Goal: Task Accomplishment & Management: Manage account settings

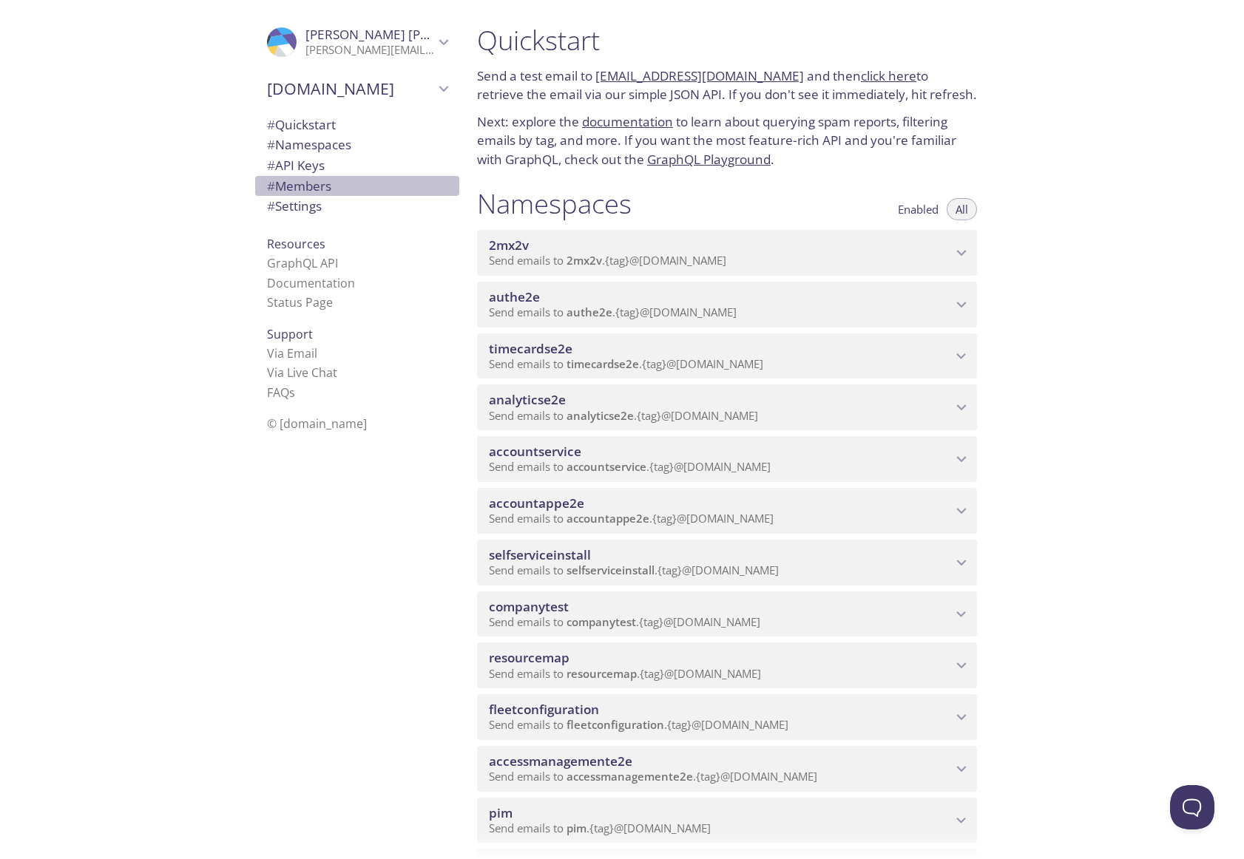
click at [290, 184] on span "# Members" at bounding box center [299, 185] width 64 height 17
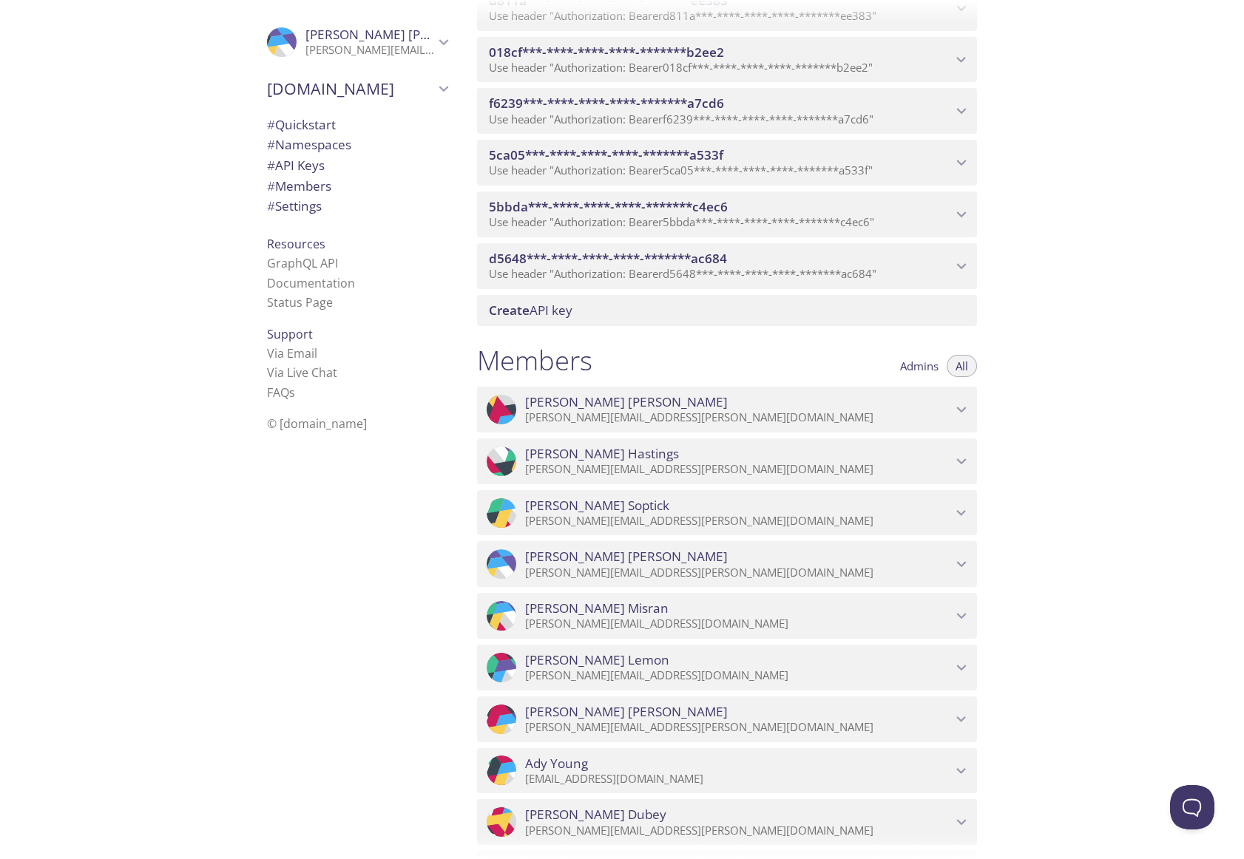
scroll to position [1374, 0]
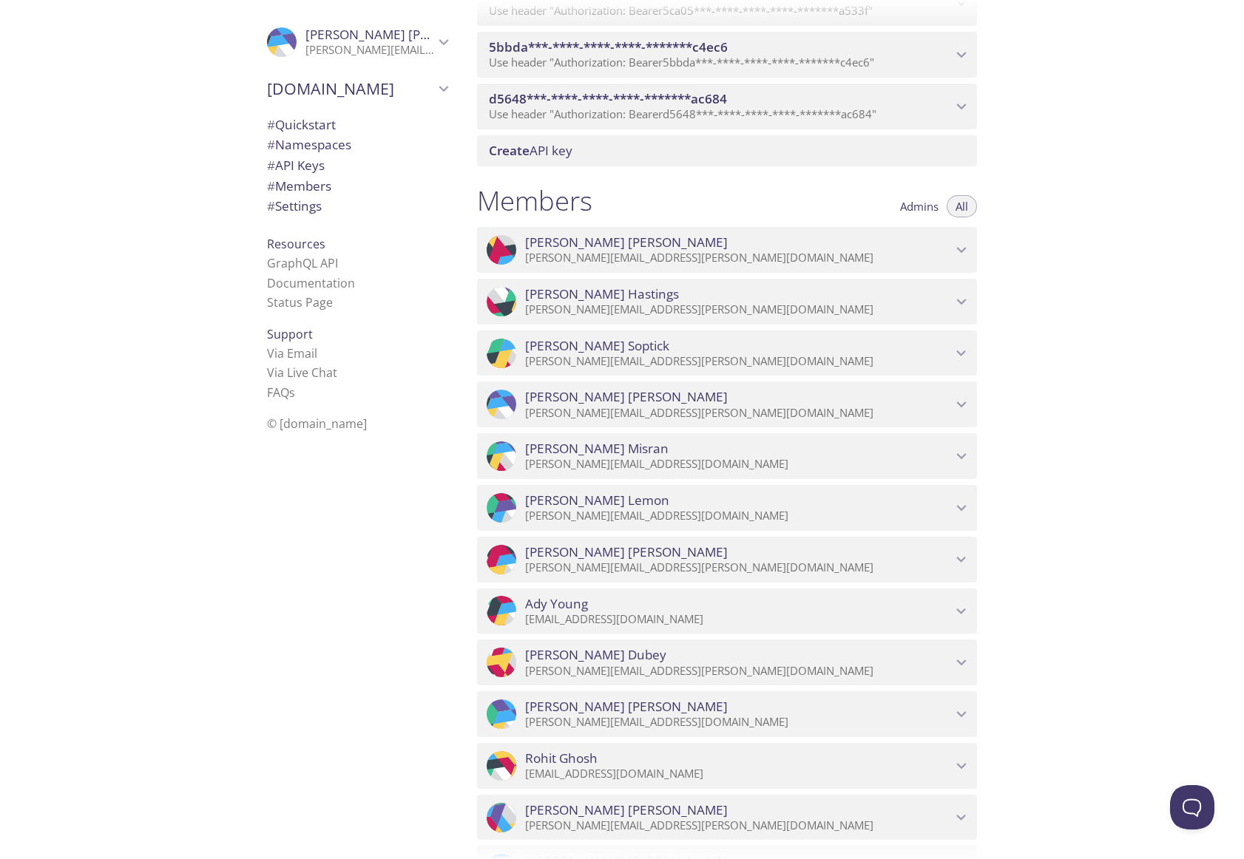
click at [921, 206] on span "Admins" at bounding box center [919, 206] width 38 height 0
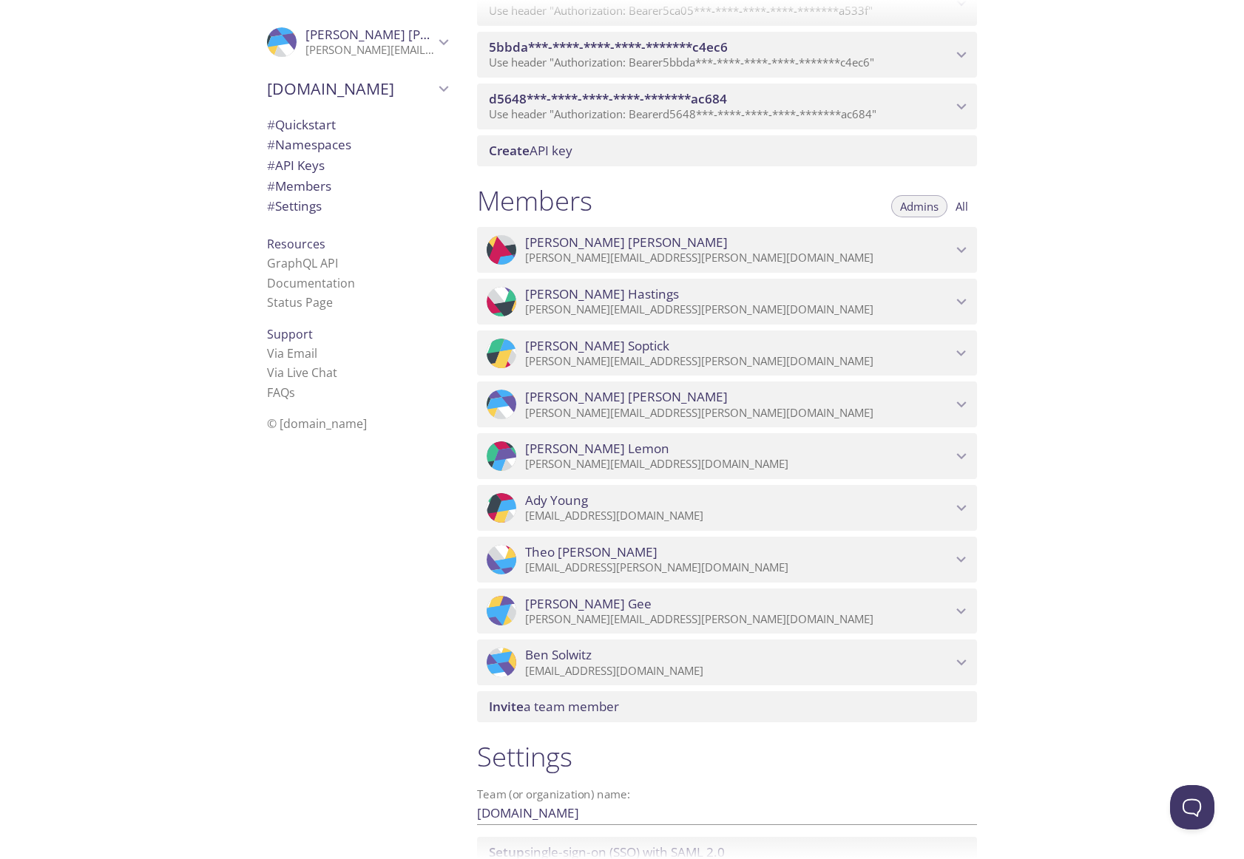
click at [964, 206] on span "All" at bounding box center [961, 206] width 13 height 0
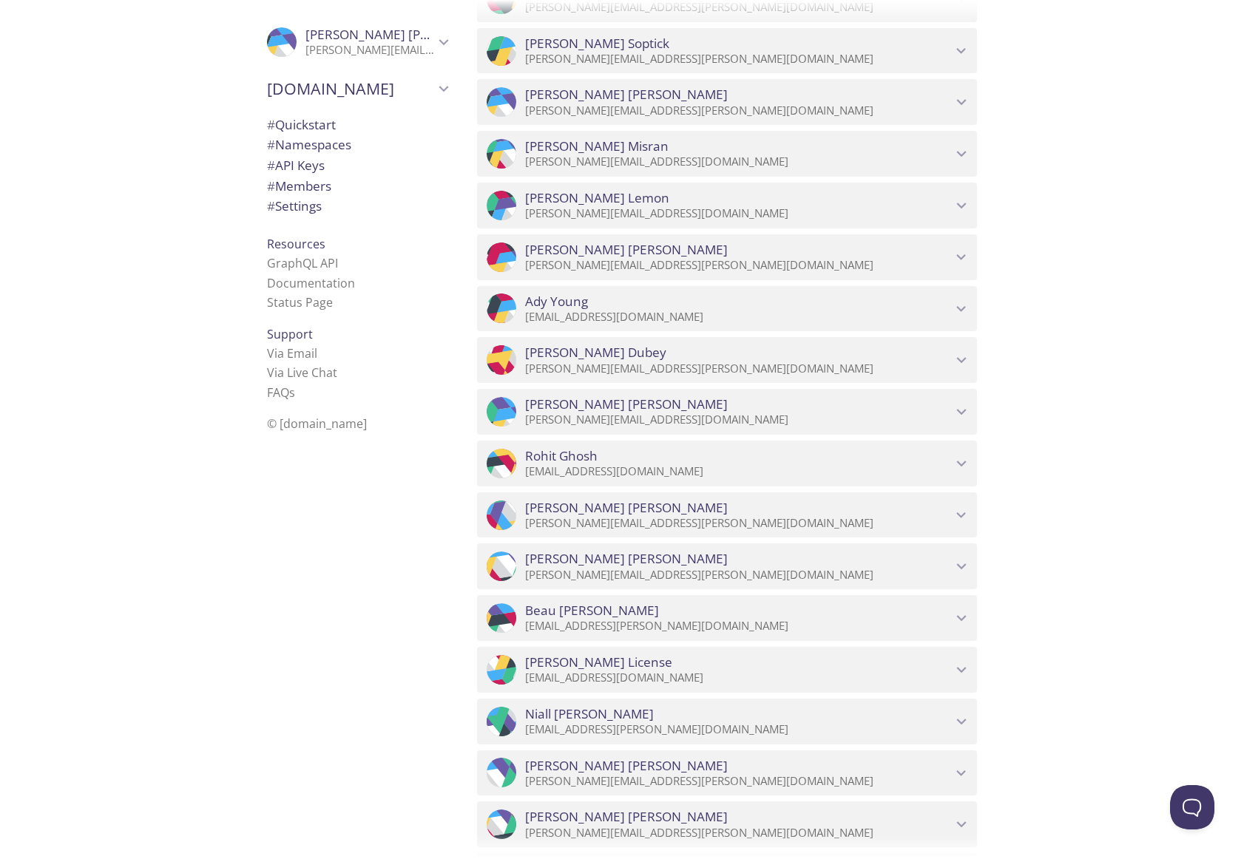
scroll to position [2393, 0]
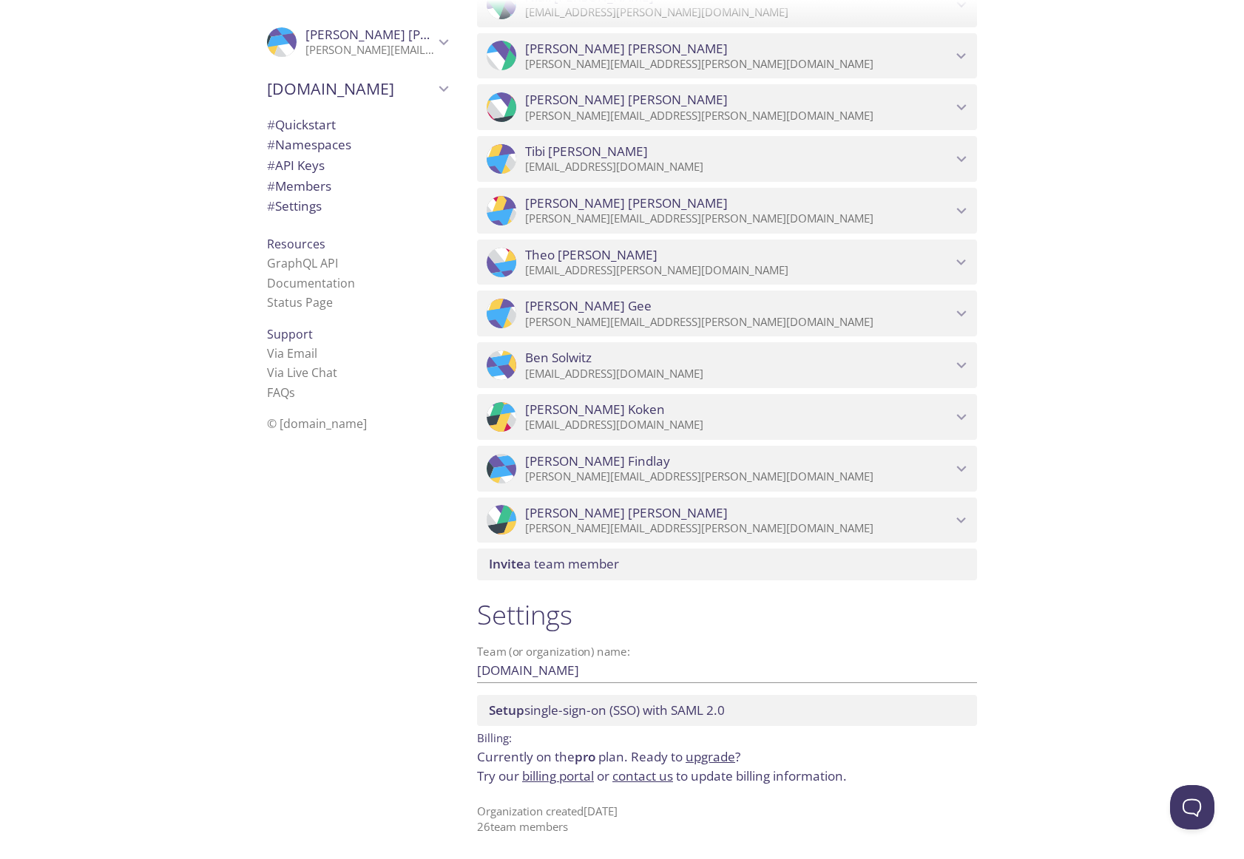
click at [580, 521] on span "Barry Gribben" at bounding box center [626, 513] width 203 height 16
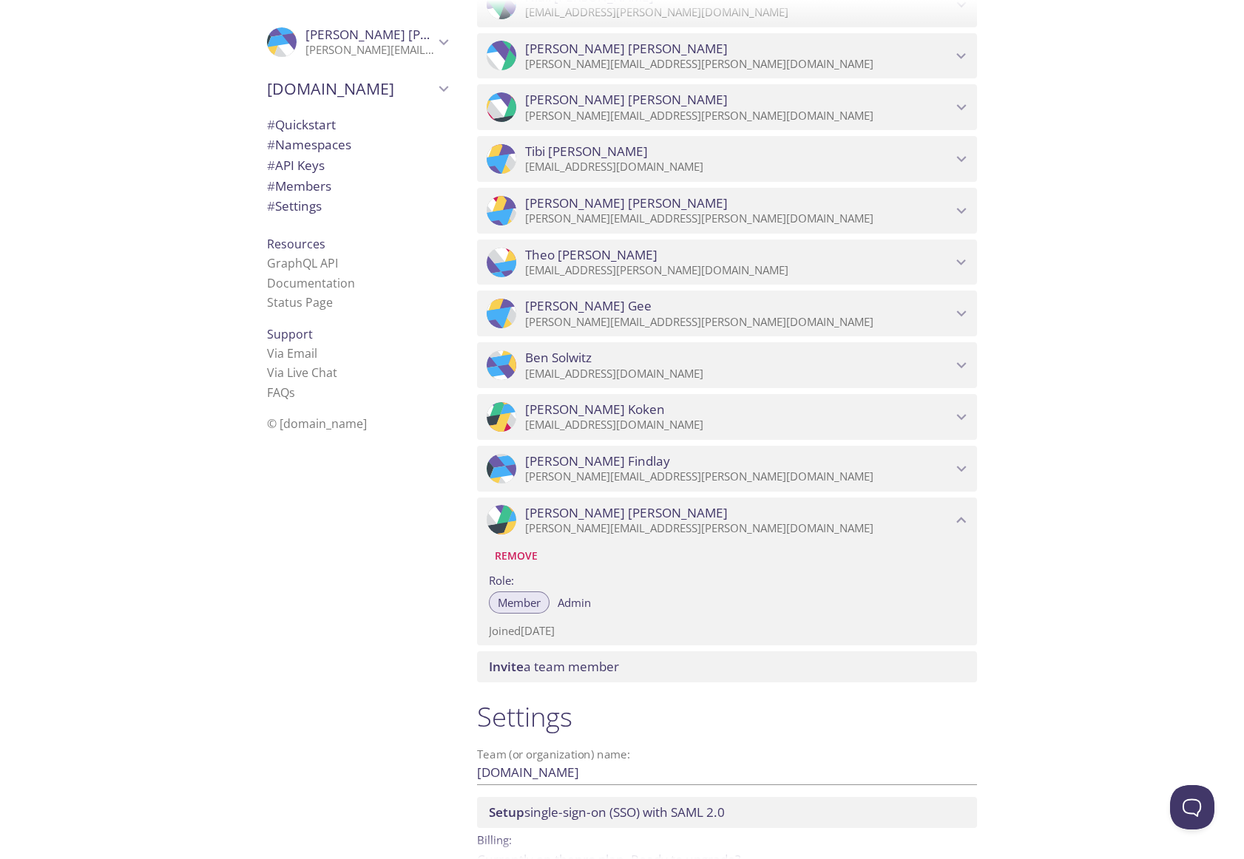
click at [582, 673] on span "Invite a team member" at bounding box center [554, 666] width 130 height 17
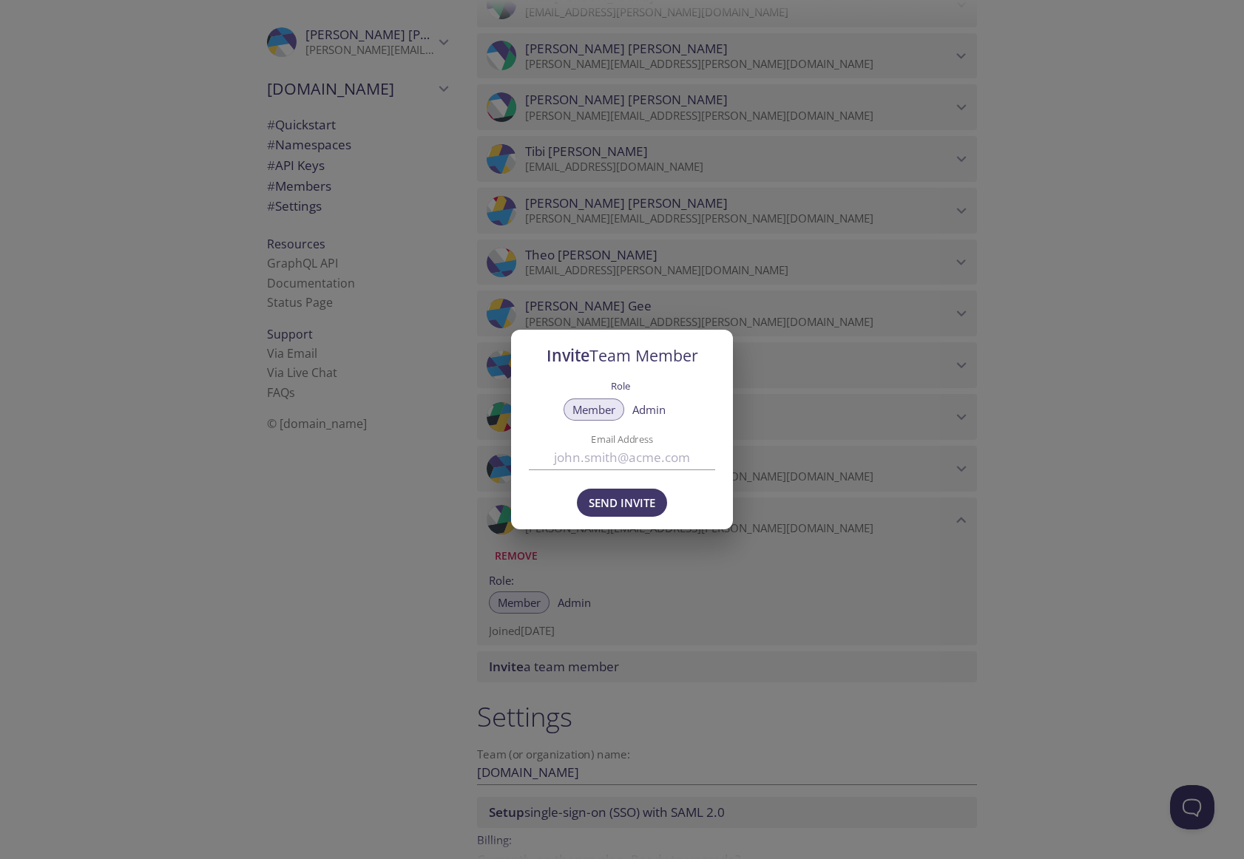
click at [626, 458] on input "Email Address" at bounding box center [622, 457] width 186 height 24
paste input "[PERSON_NAME][EMAIL_ADDRESS][PERSON_NAME][DOMAIN_NAME]"
type input "[PERSON_NAME][EMAIL_ADDRESS][PERSON_NAME][DOMAIN_NAME]"
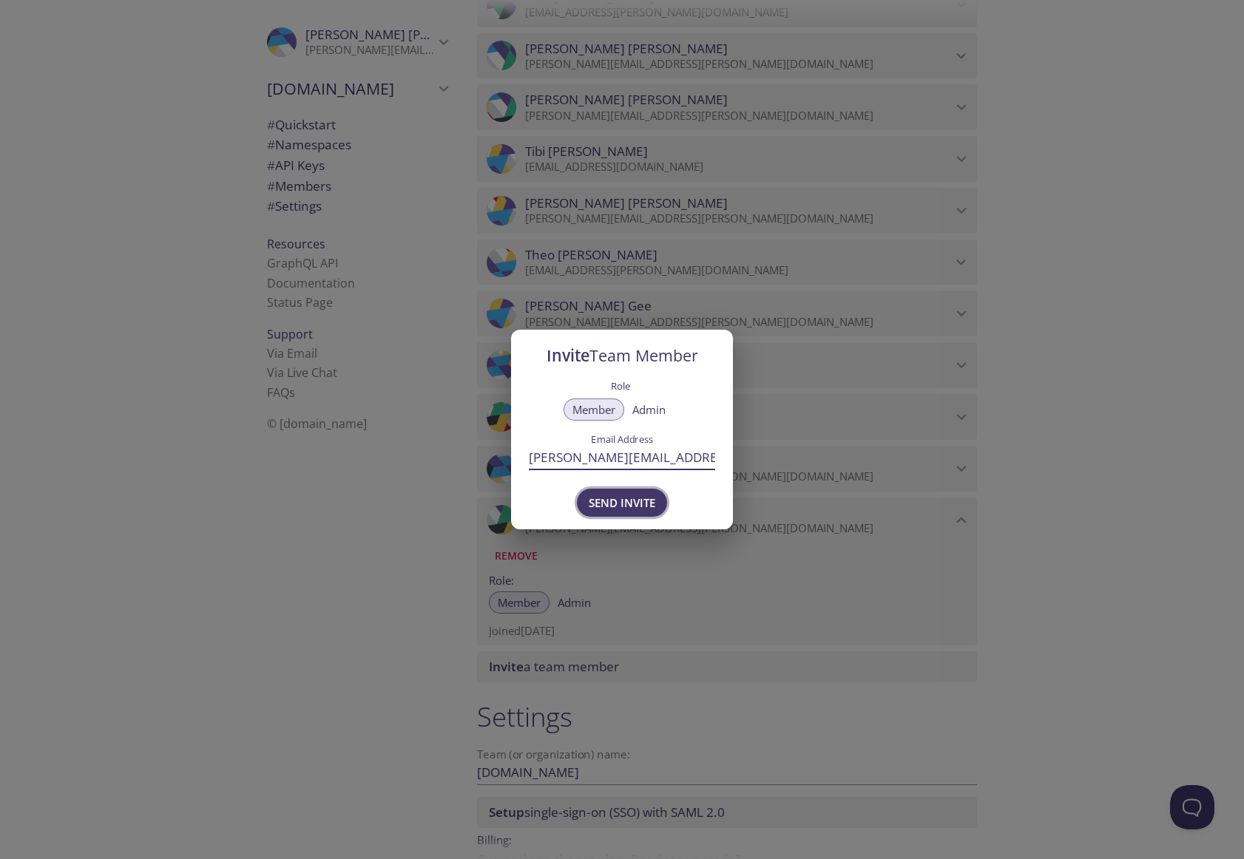
click at [641, 500] on span "Send Invite" at bounding box center [622, 502] width 67 height 19
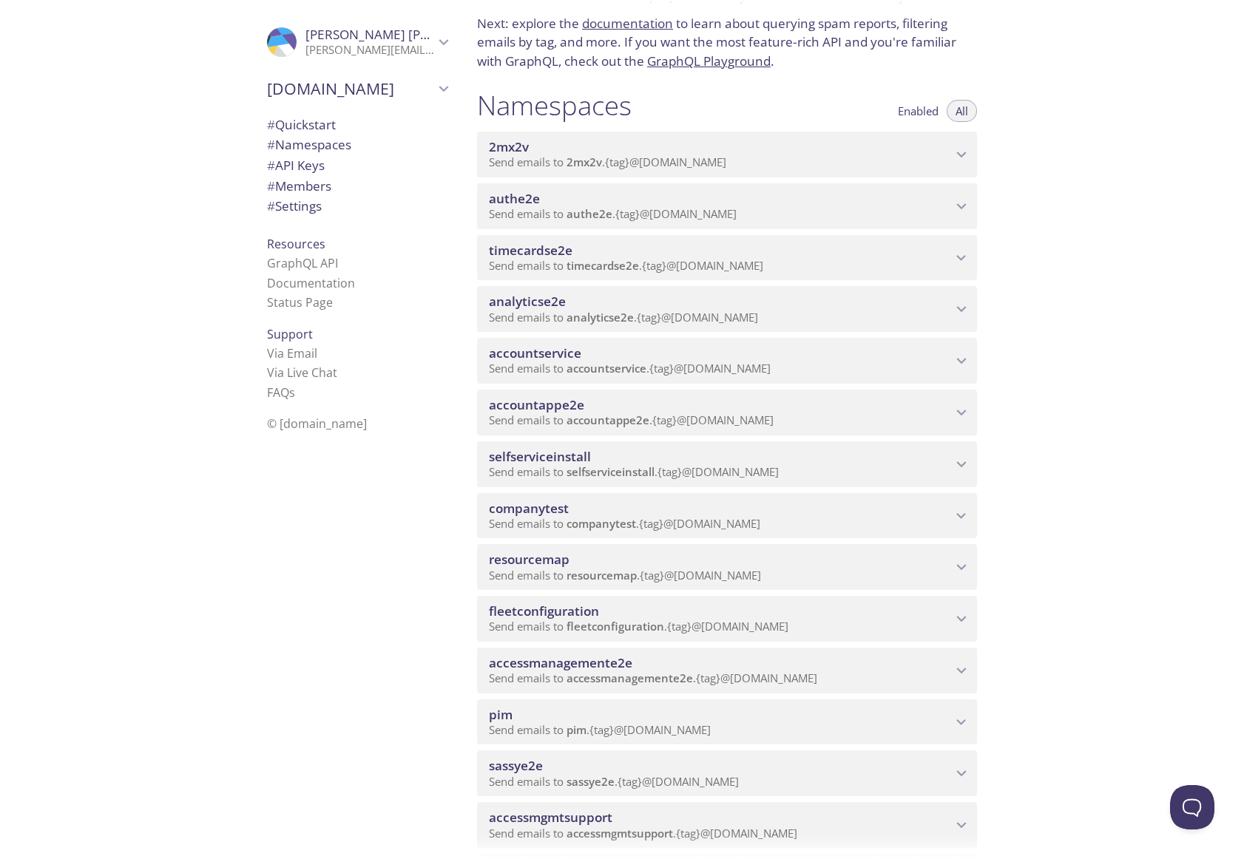
scroll to position [100, 0]
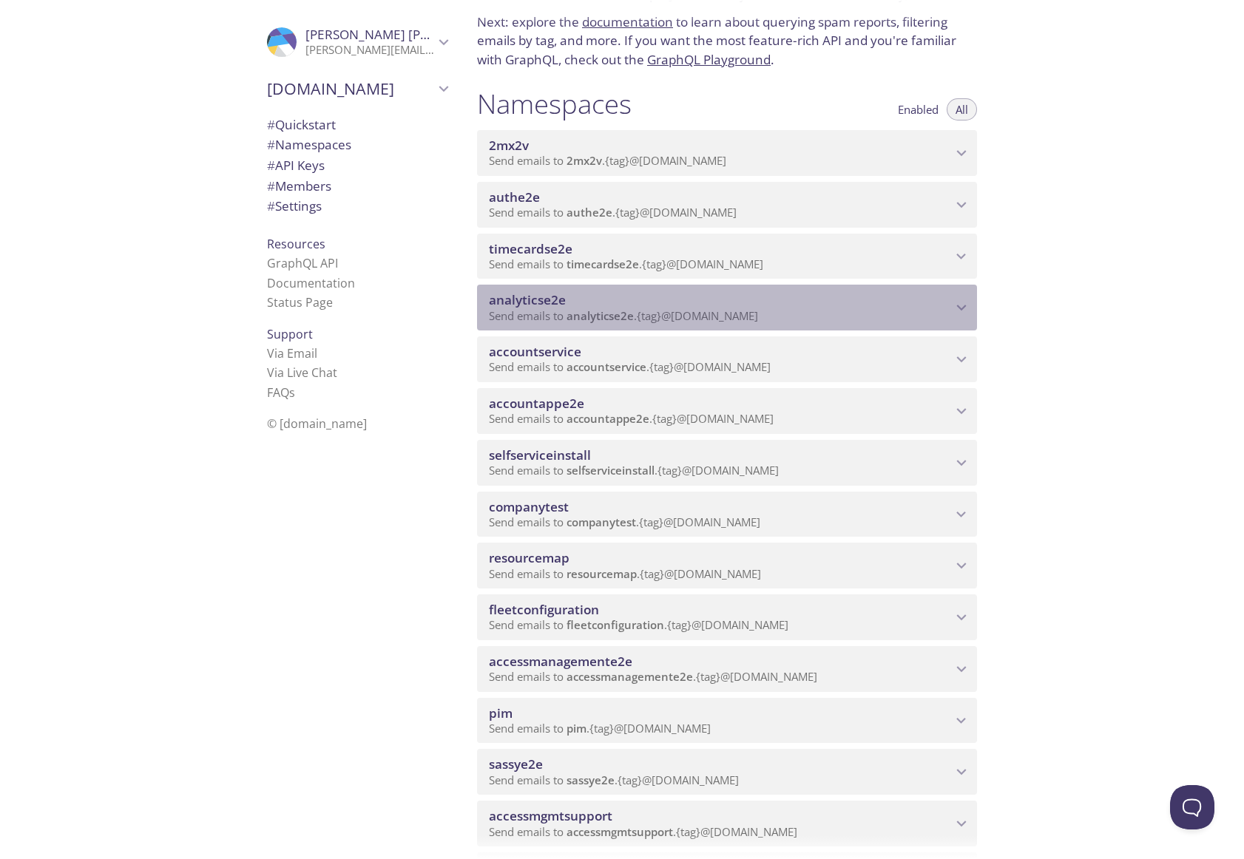
click at [545, 313] on span "Send emails to analyticse2e . {tag} @inbox.testmail.app" at bounding box center [623, 315] width 269 height 15
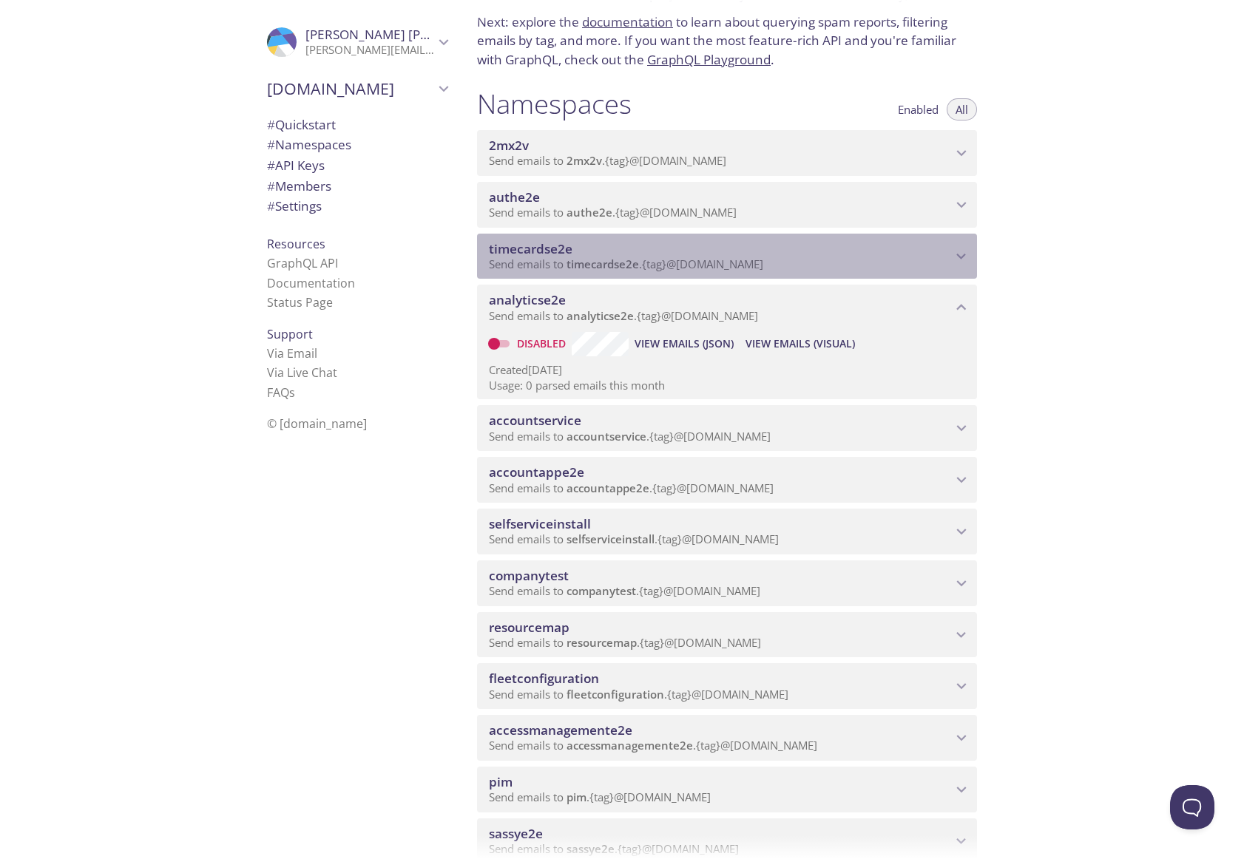
click at [570, 255] on span "timecardse2e" at bounding box center [531, 248] width 84 height 17
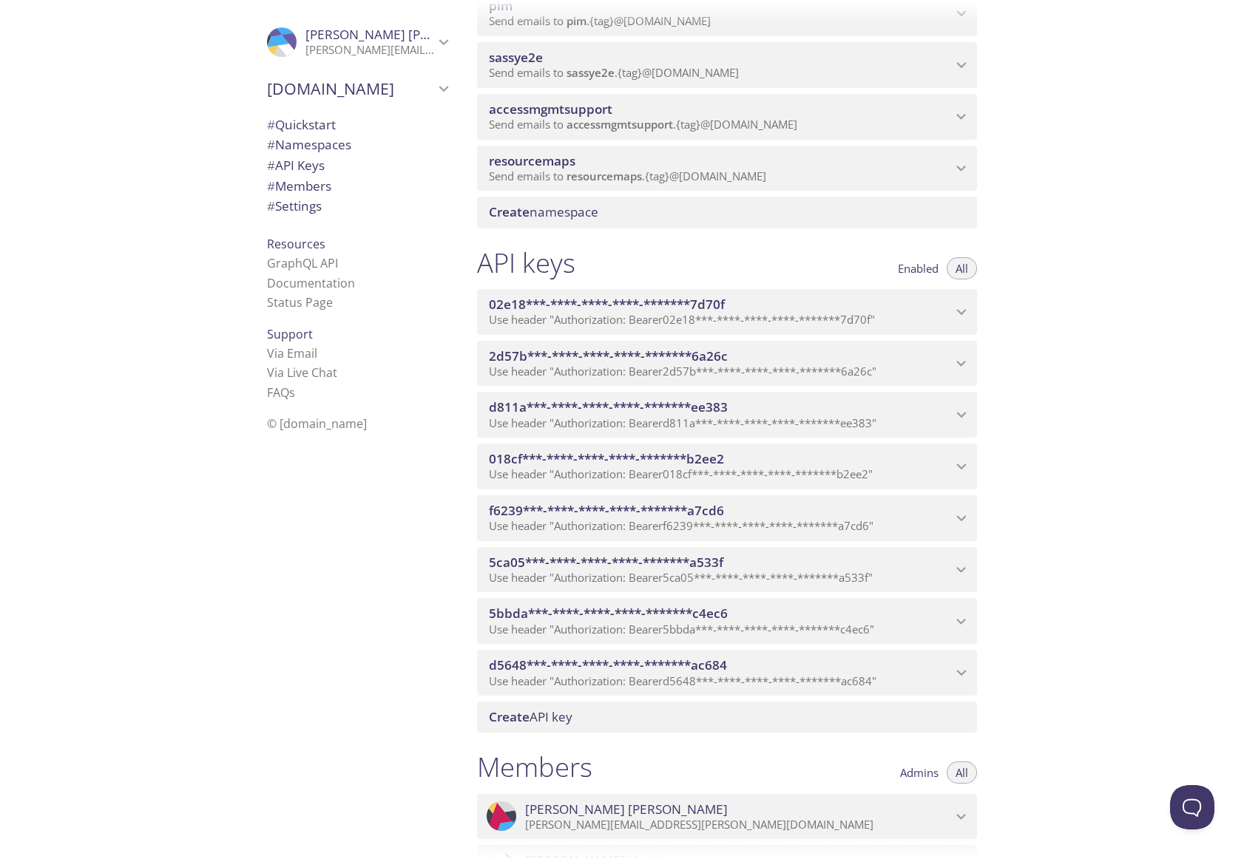
scroll to position [1045, 0]
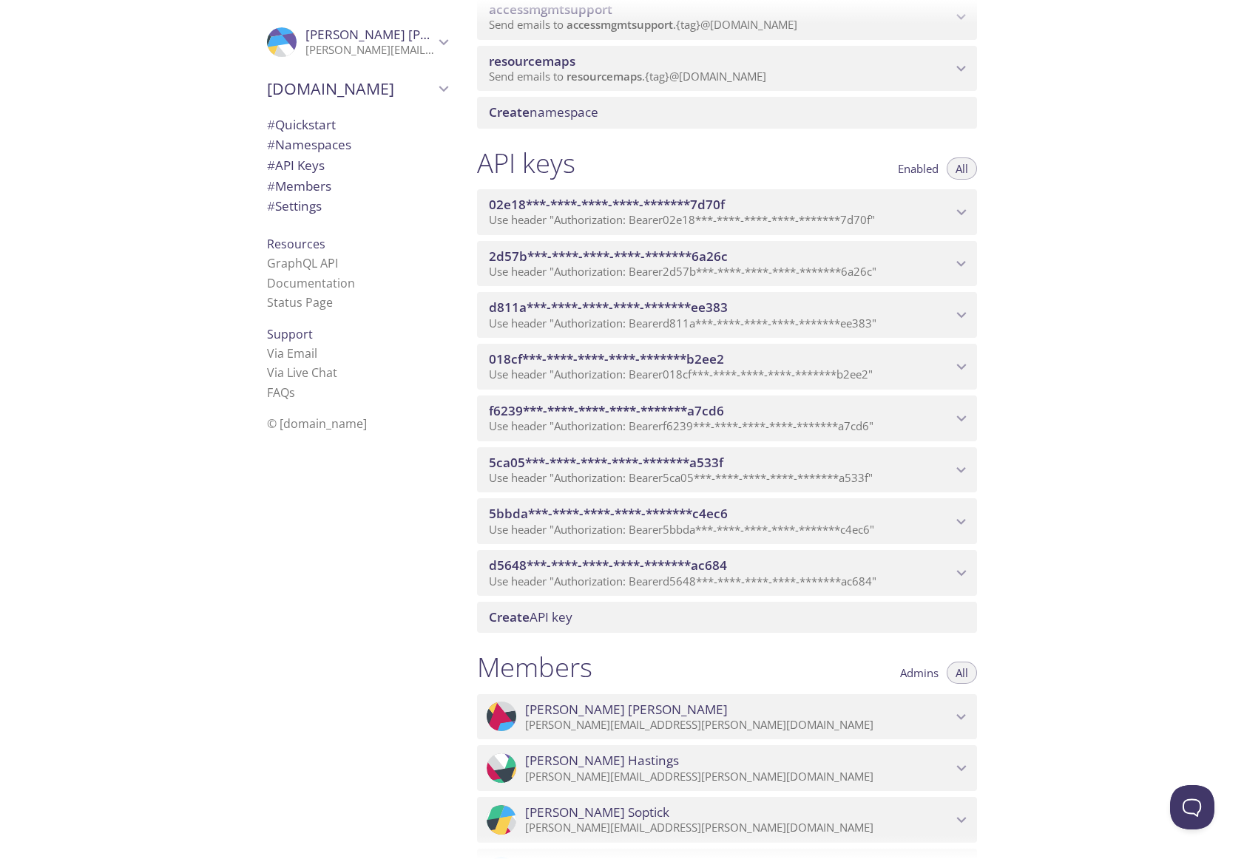
click at [566, 468] on span "5ca05***-****-****-****-*******a533f" at bounding box center [606, 462] width 234 height 17
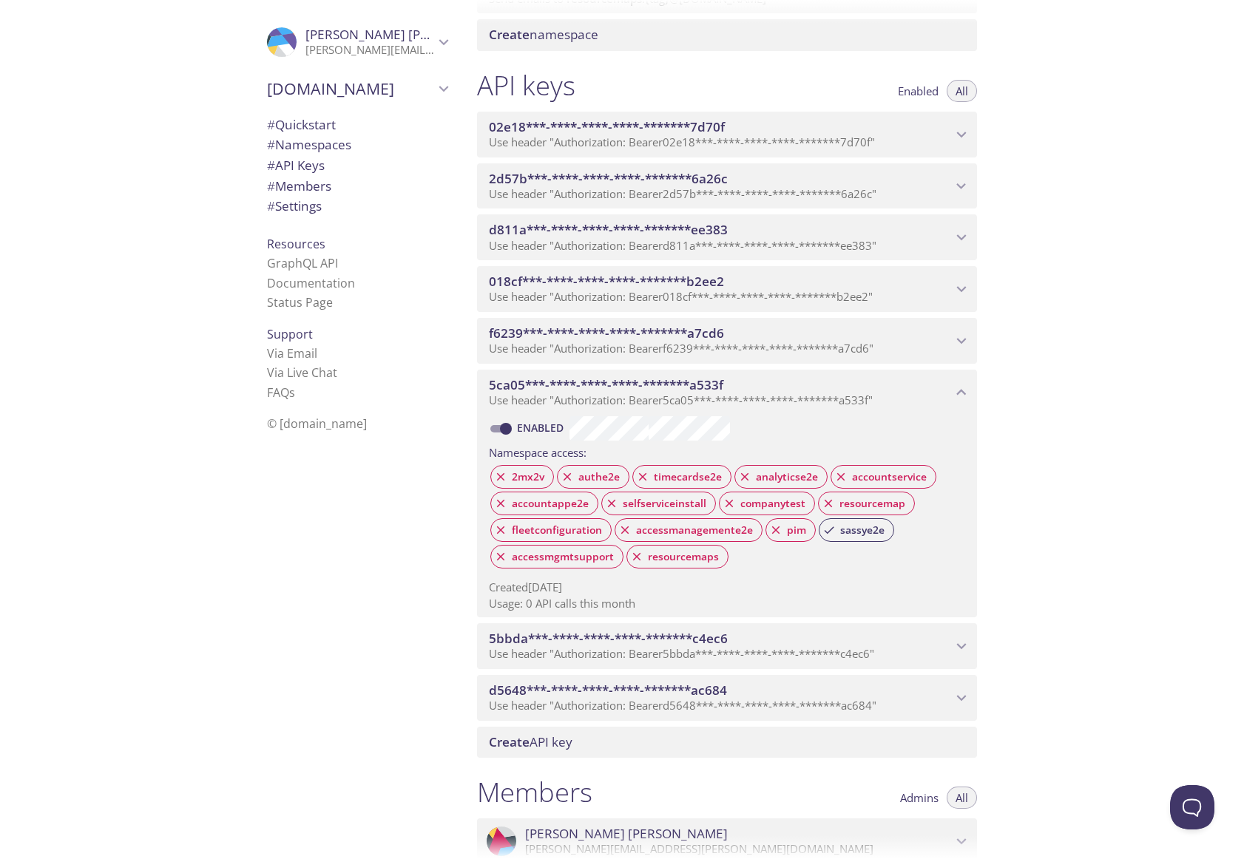
scroll to position [1164, 0]
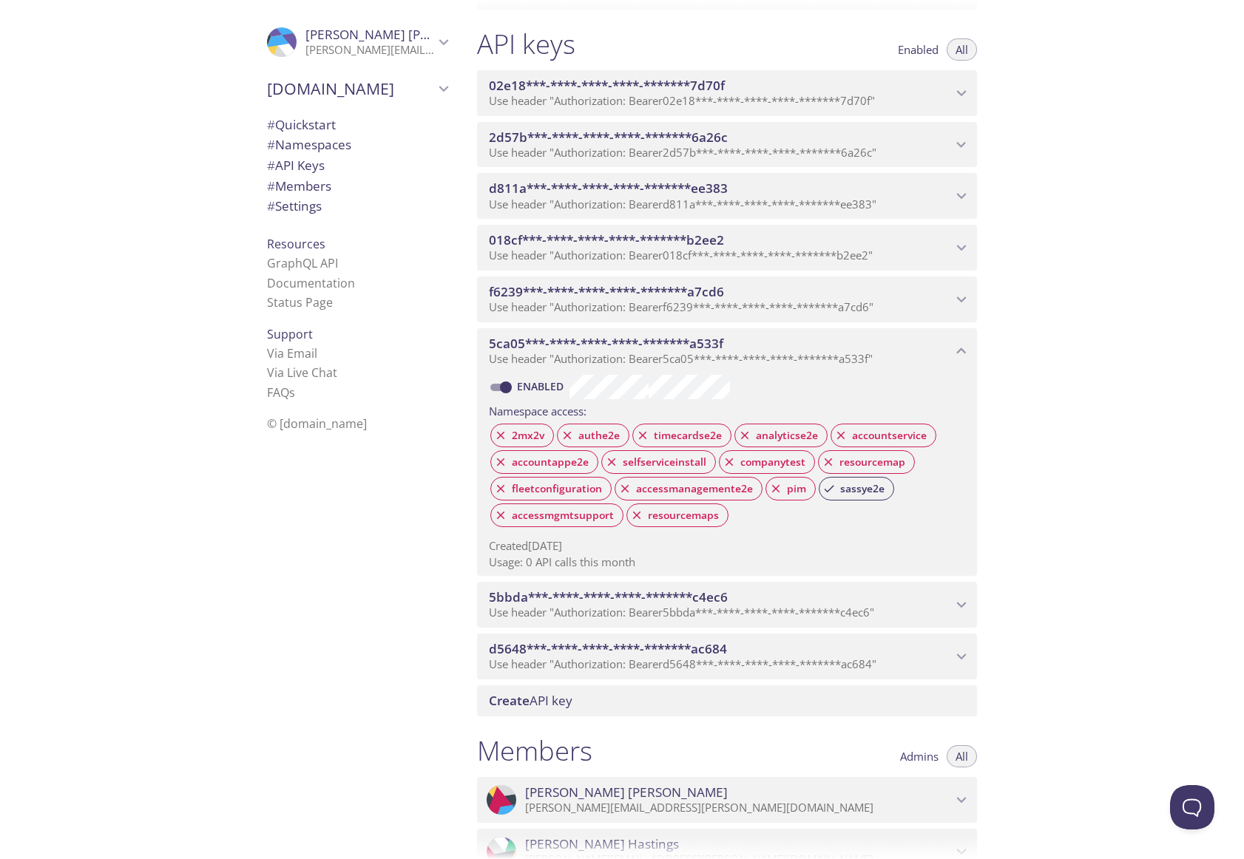
click at [647, 606] on span "Use header "Authorization: Bearer 5bbda***-****-****-****-*******c4ec6 "" at bounding box center [681, 612] width 385 height 15
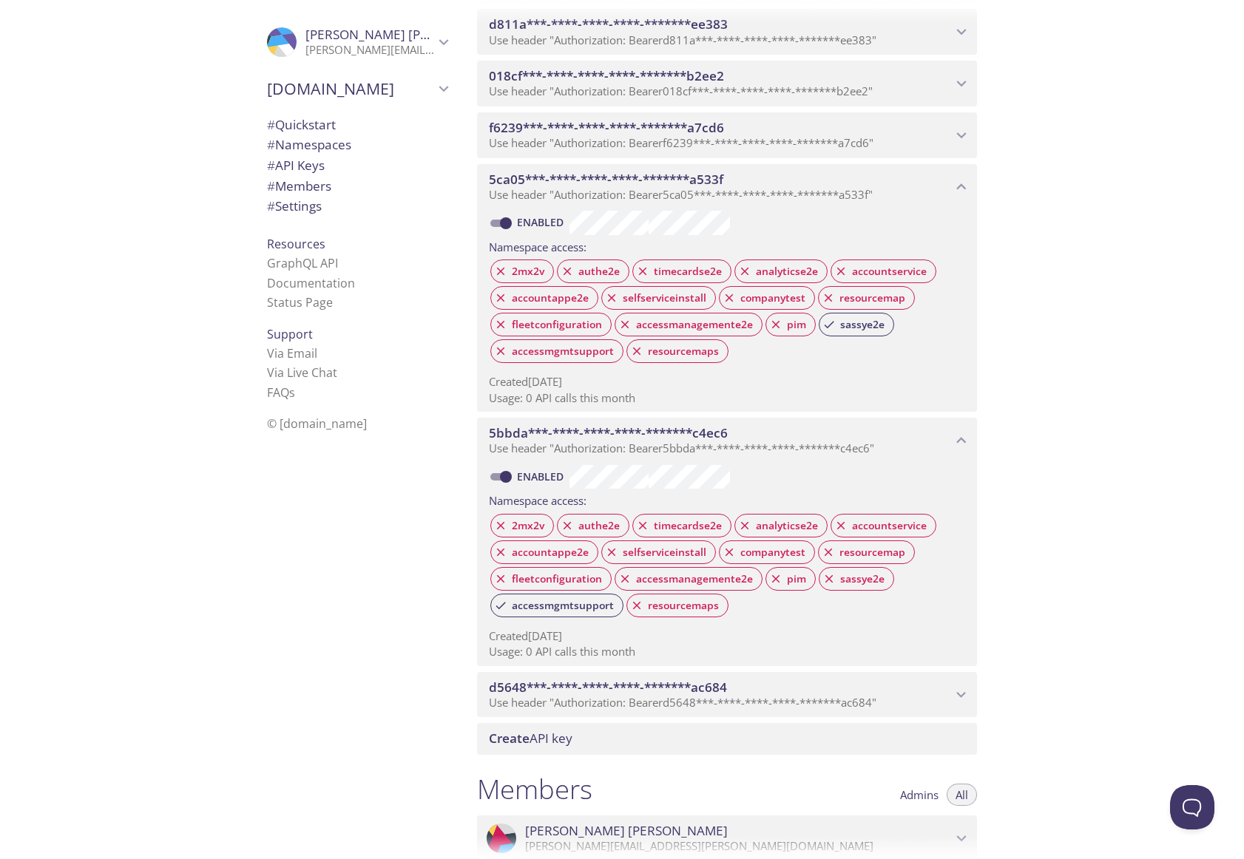
scroll to position [1387, 0]
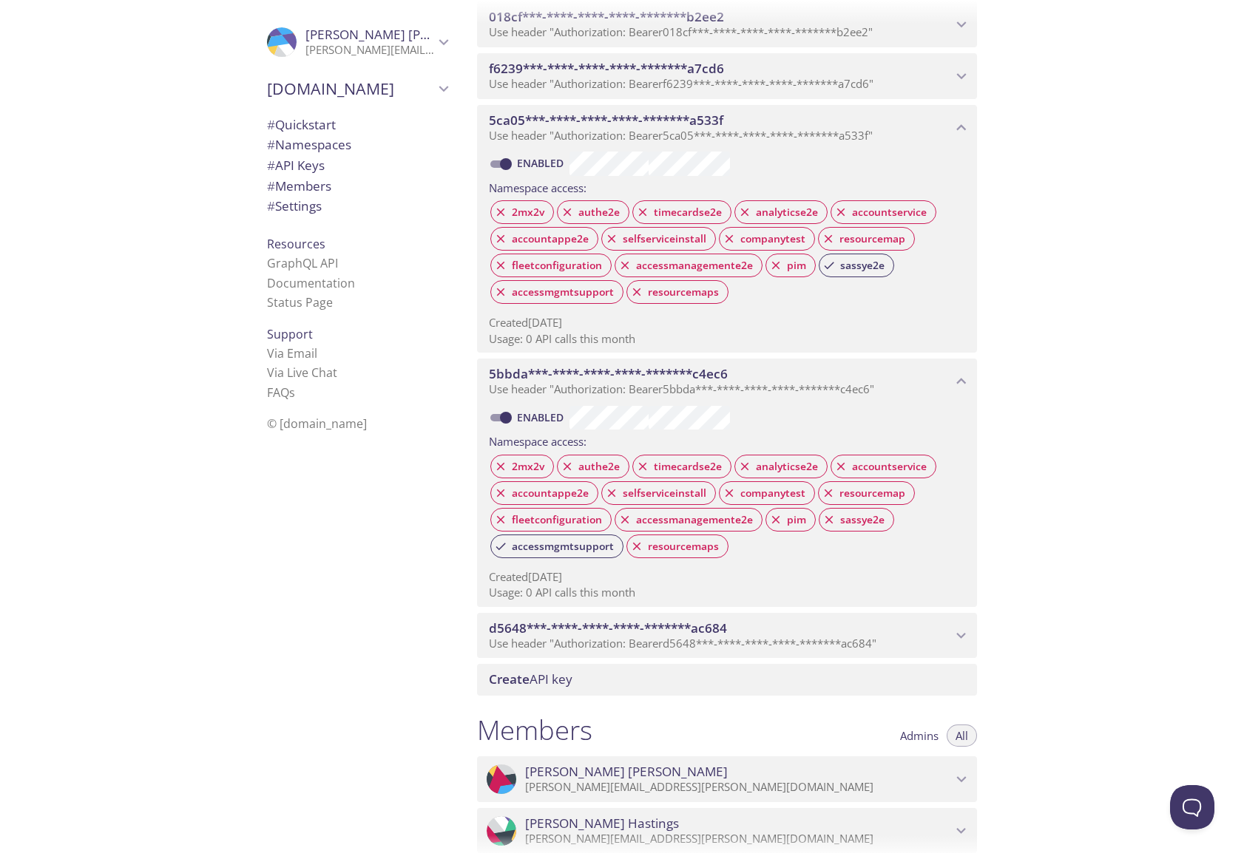
click at [585, 640] on span "Use header "Authorization: Bearer d5648***-****-****-****-*******ac684 "" at bounding box center [682, 643] width 387 height 15
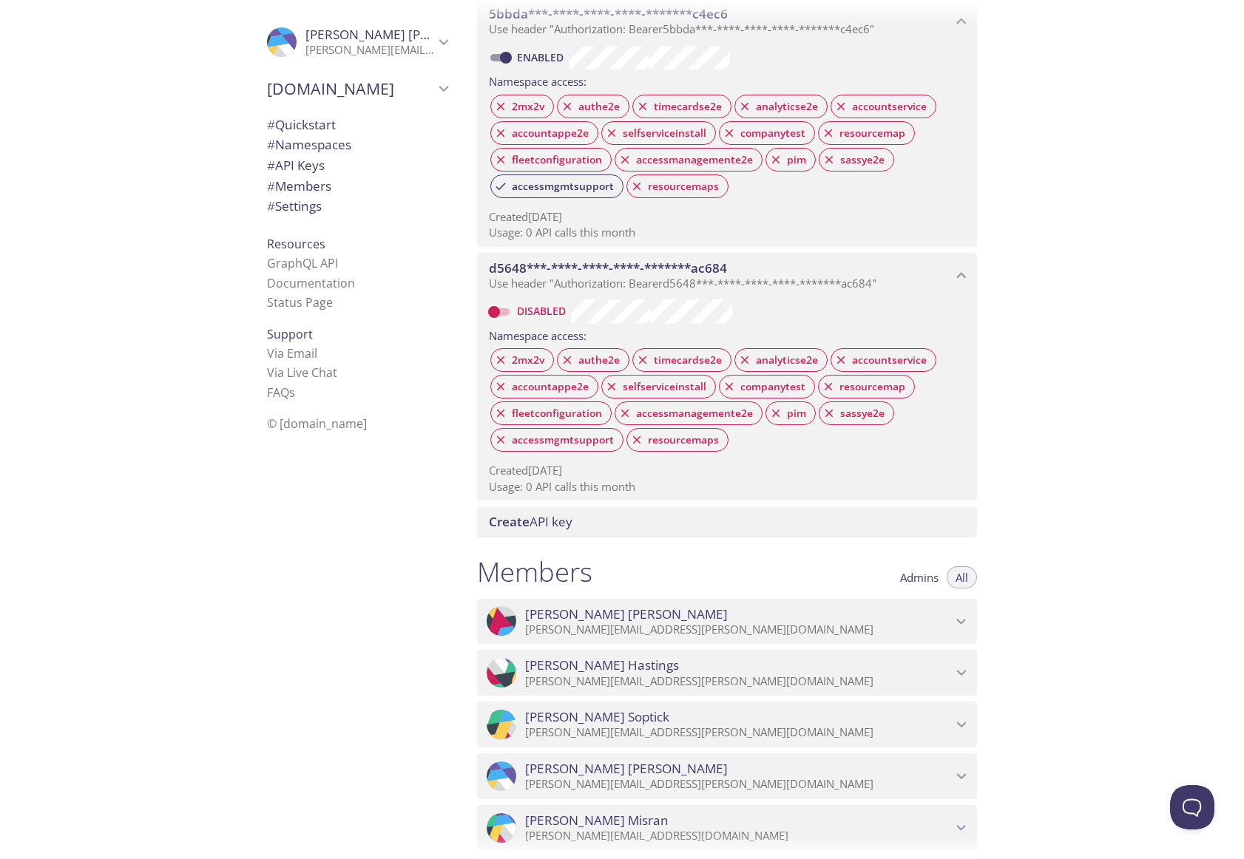
scroll to position [1660, 0]
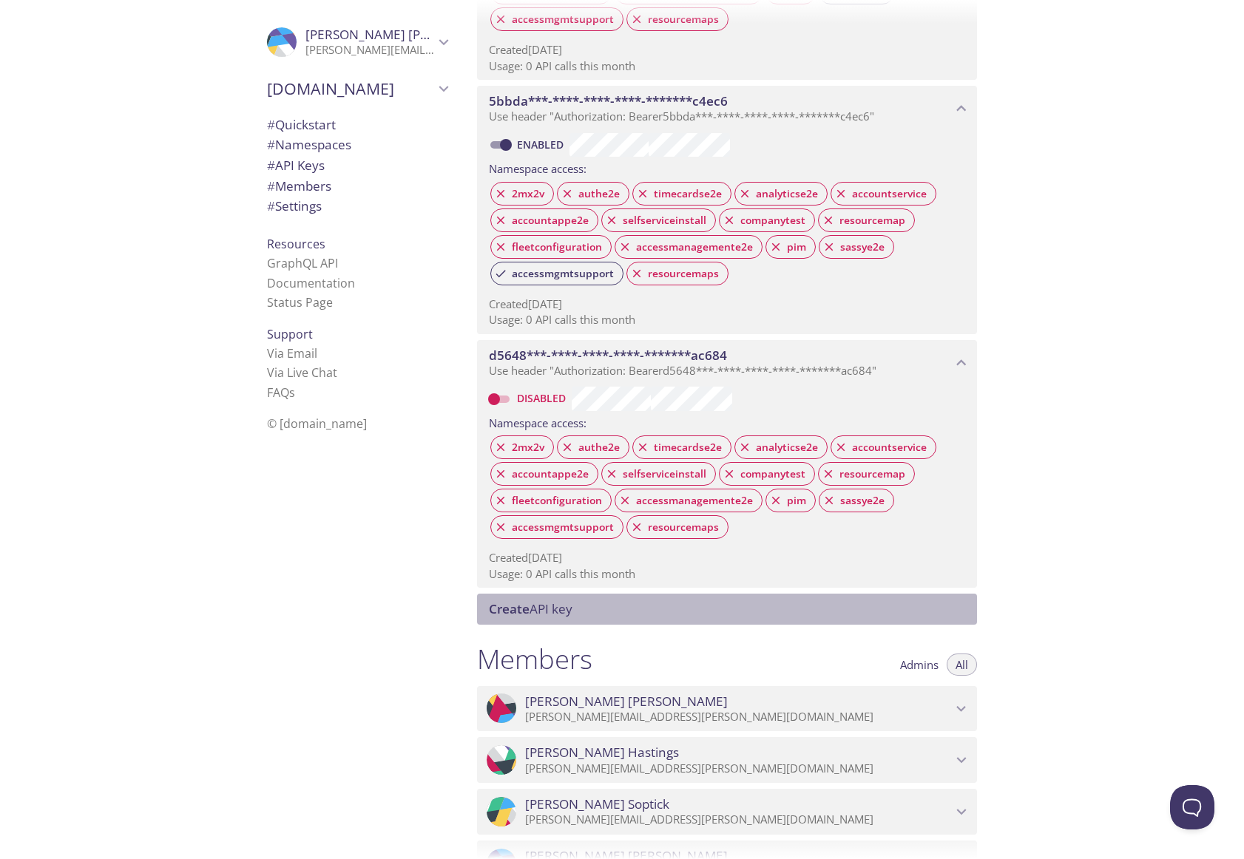
click at [665, 619] on div "Create API key" at bounding box center [727, 609] width 500 height 31
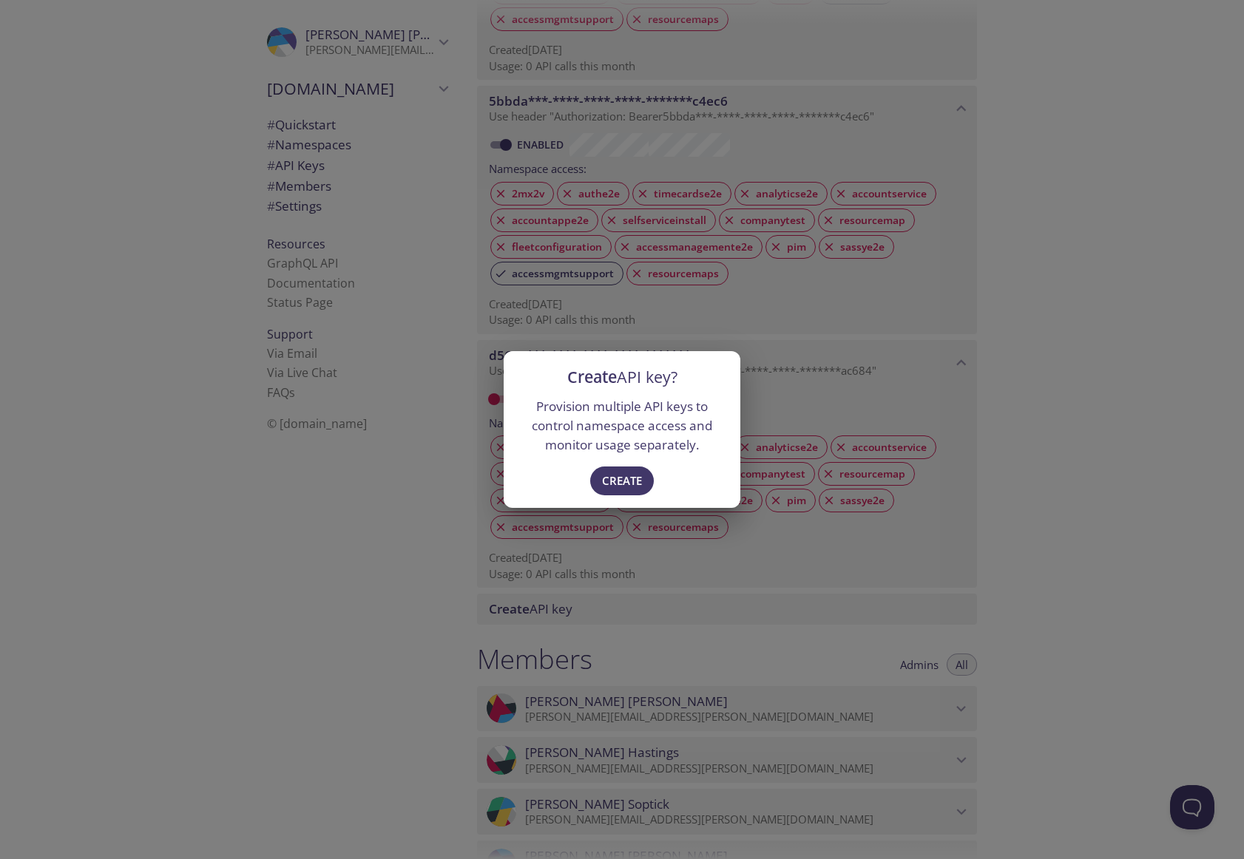
click at [1022, 523] on div "Create API key? Provision multiple API keys to control namespace access and mon…" at bounding box center [622, 429] width 1244 height 859
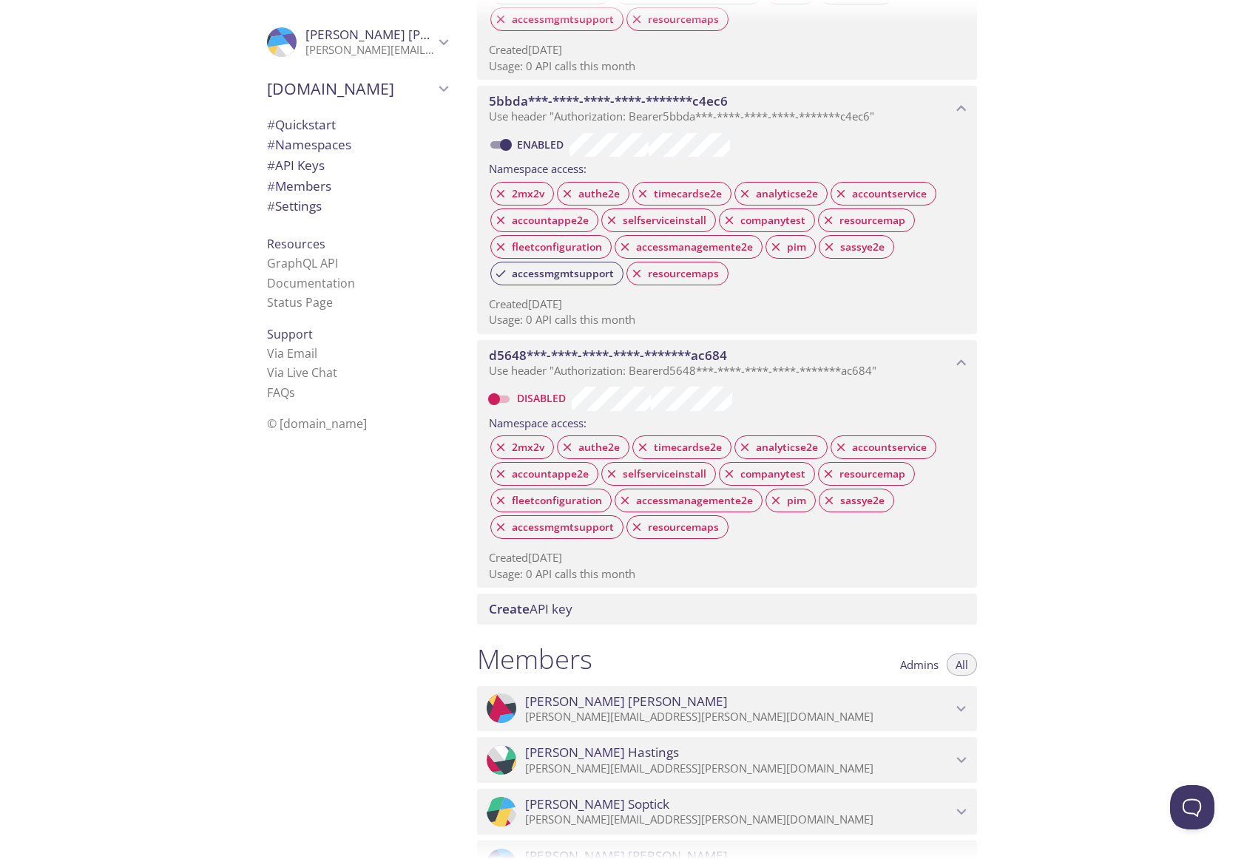
click at [605, 619] on div "Create API key" at bounding box center [727, 609] width 500 height 31
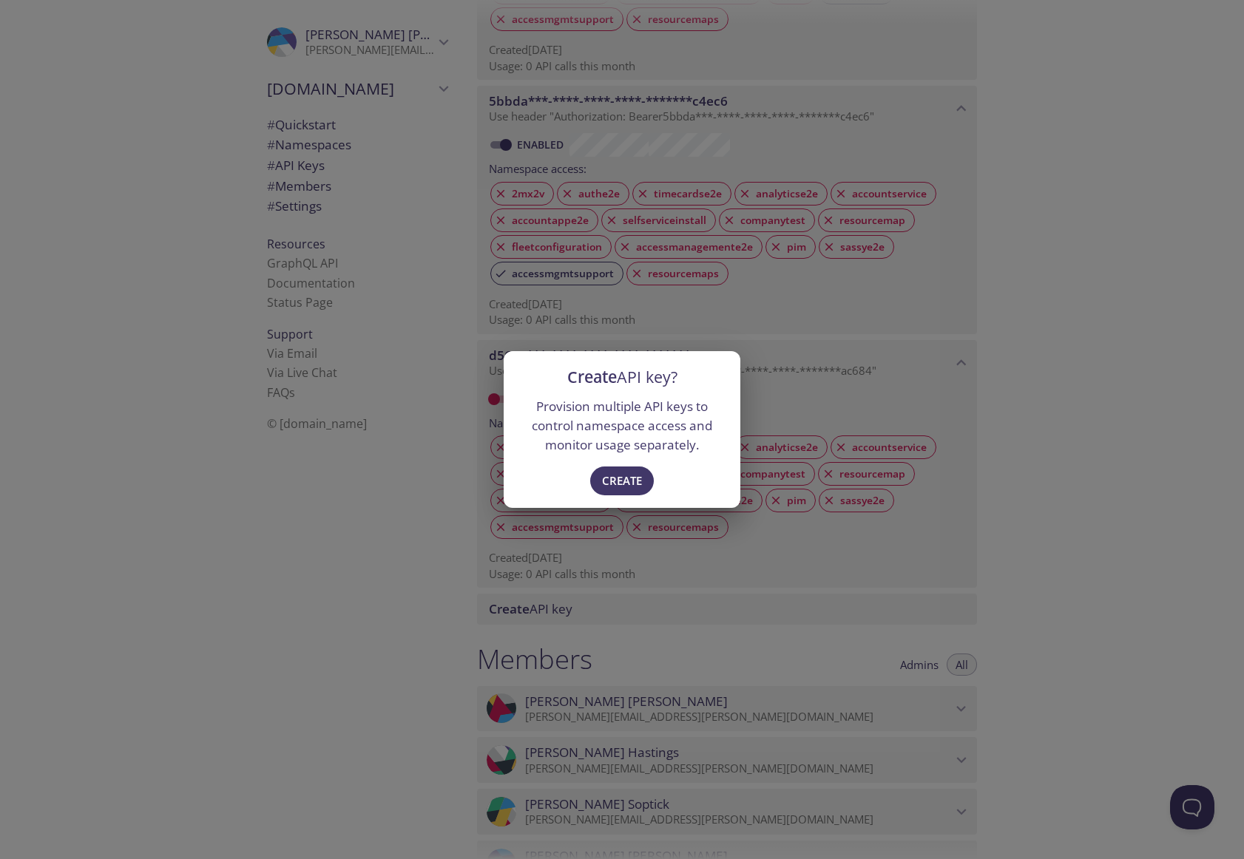
click at [1074, 521] on div "Create API key? Provision multiple API keys to control namespace access and mon…" at bounding box center [622, 429] width 1244 height 859
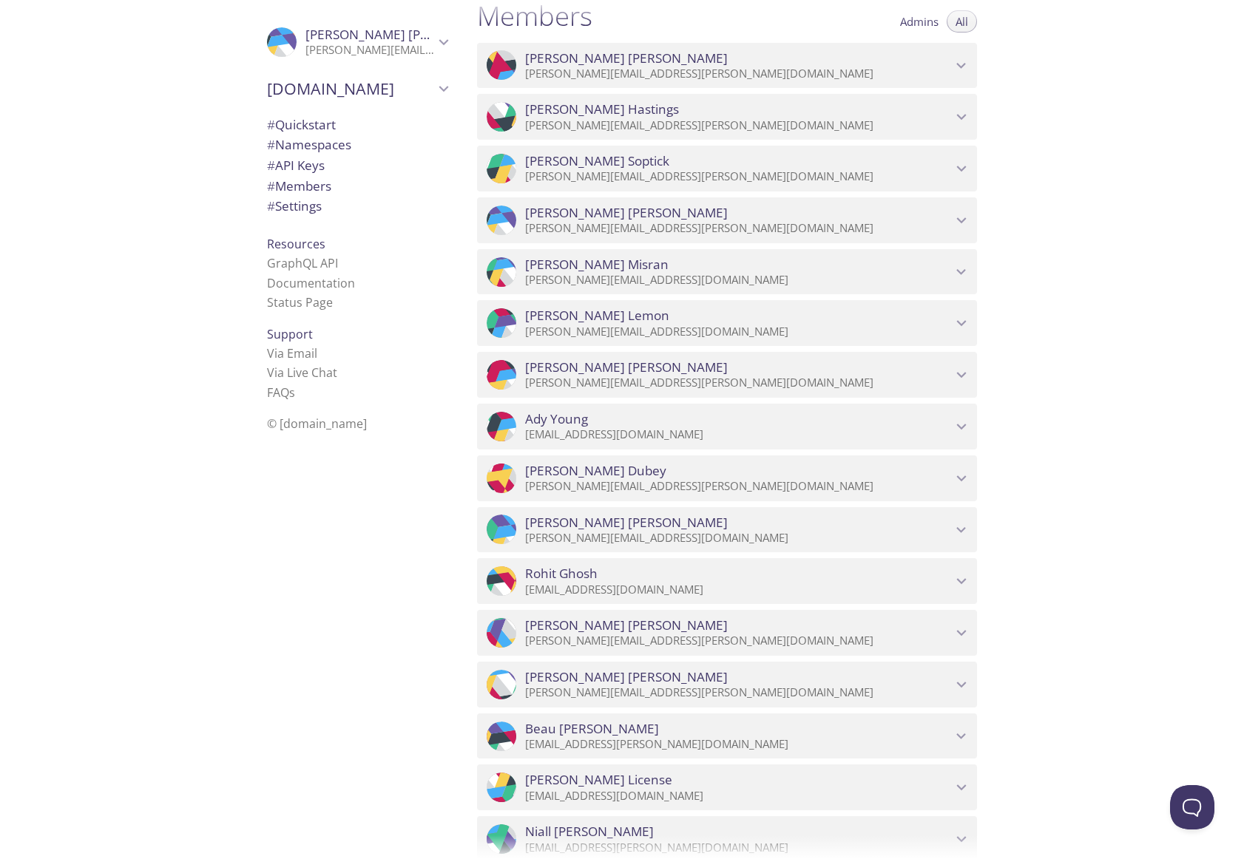
scroll to position [3292, 0]
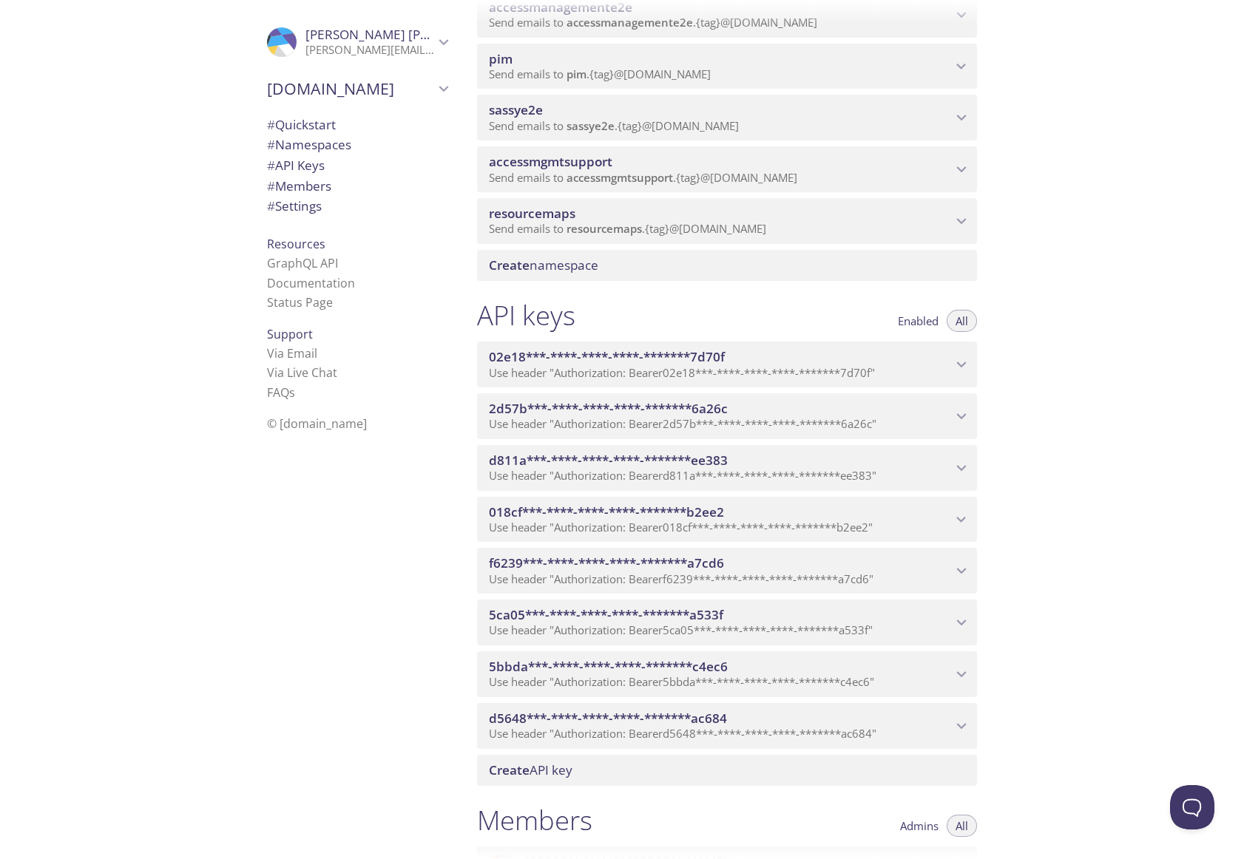
scroll to position [1071, 0]
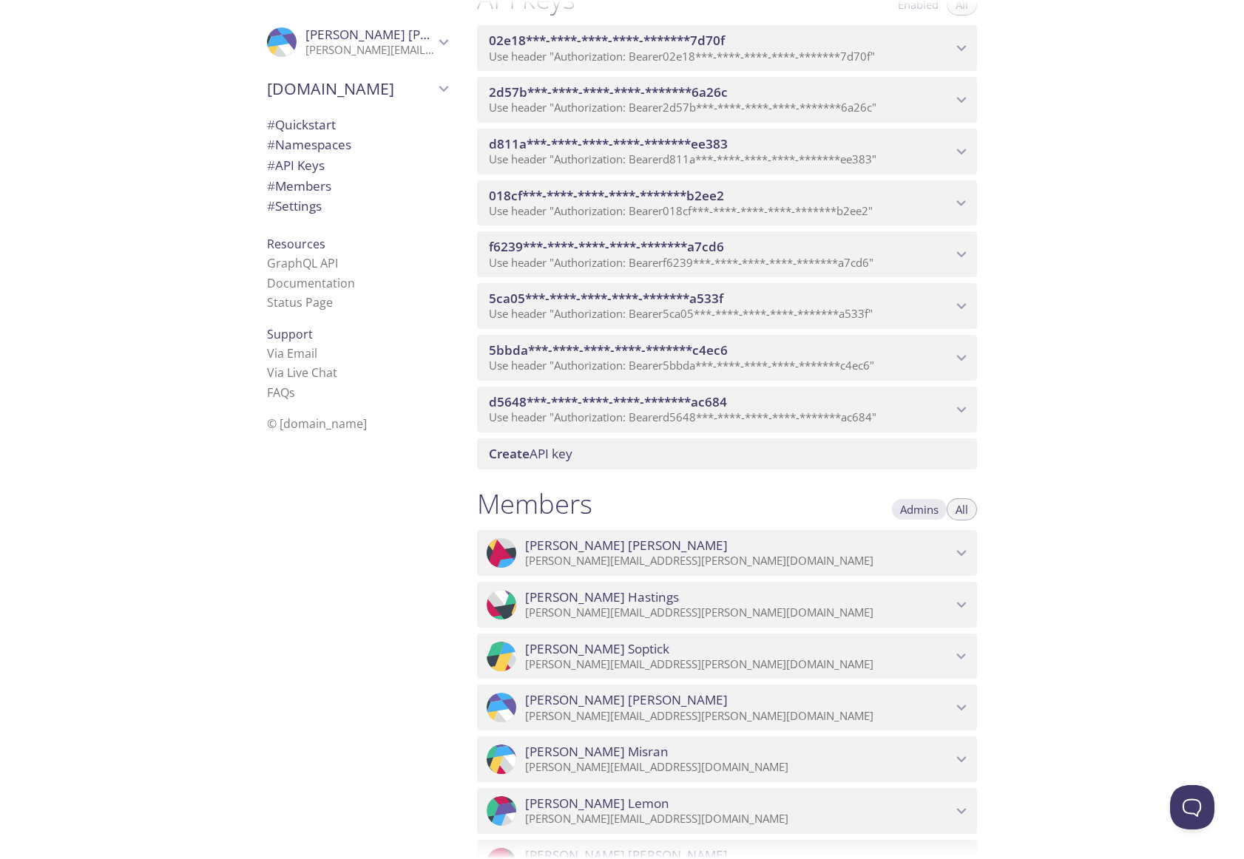
click at [933, 509] on span "Admins" at bounding box center [919, 509] width 38 height 0
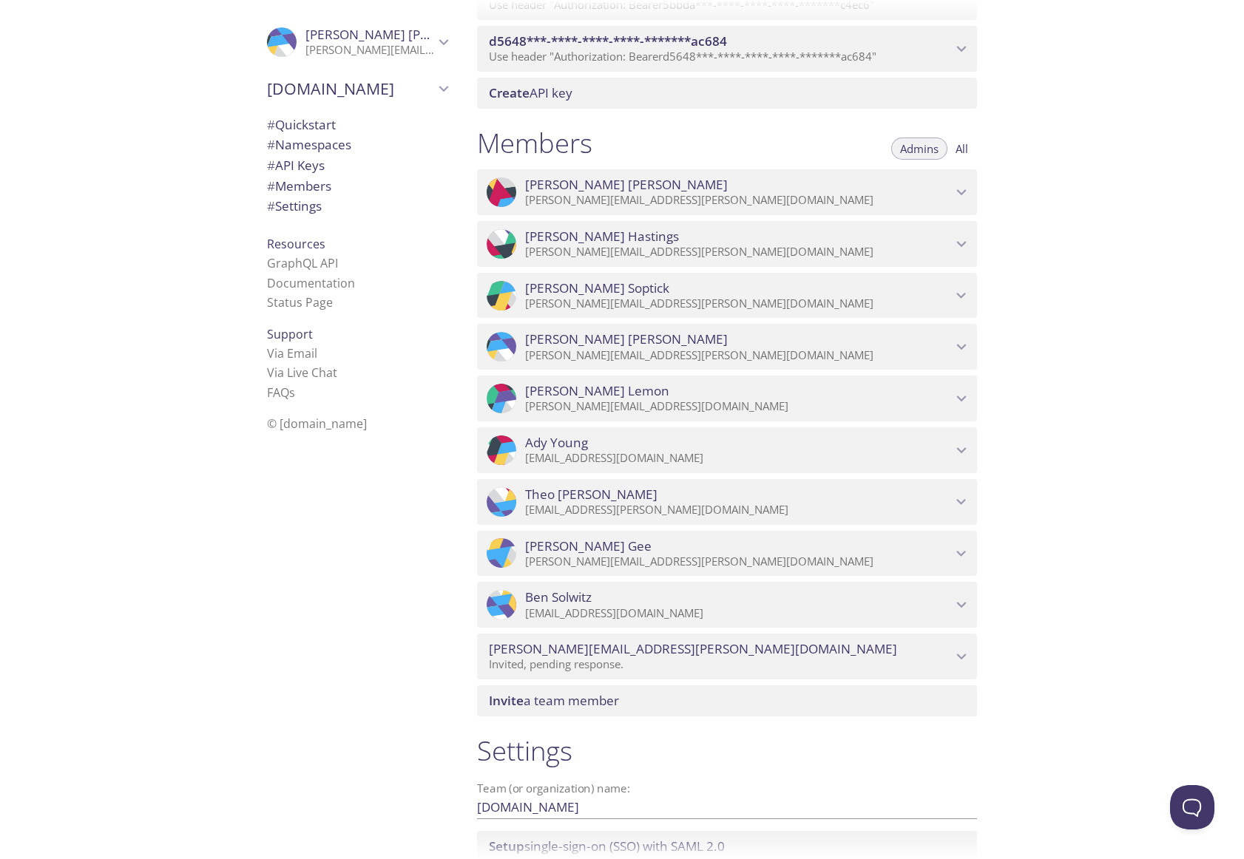
scroll to position [1429, 0]
click at [969, 150] on button "All" at bounding box center [961, 151] width 30 height 22
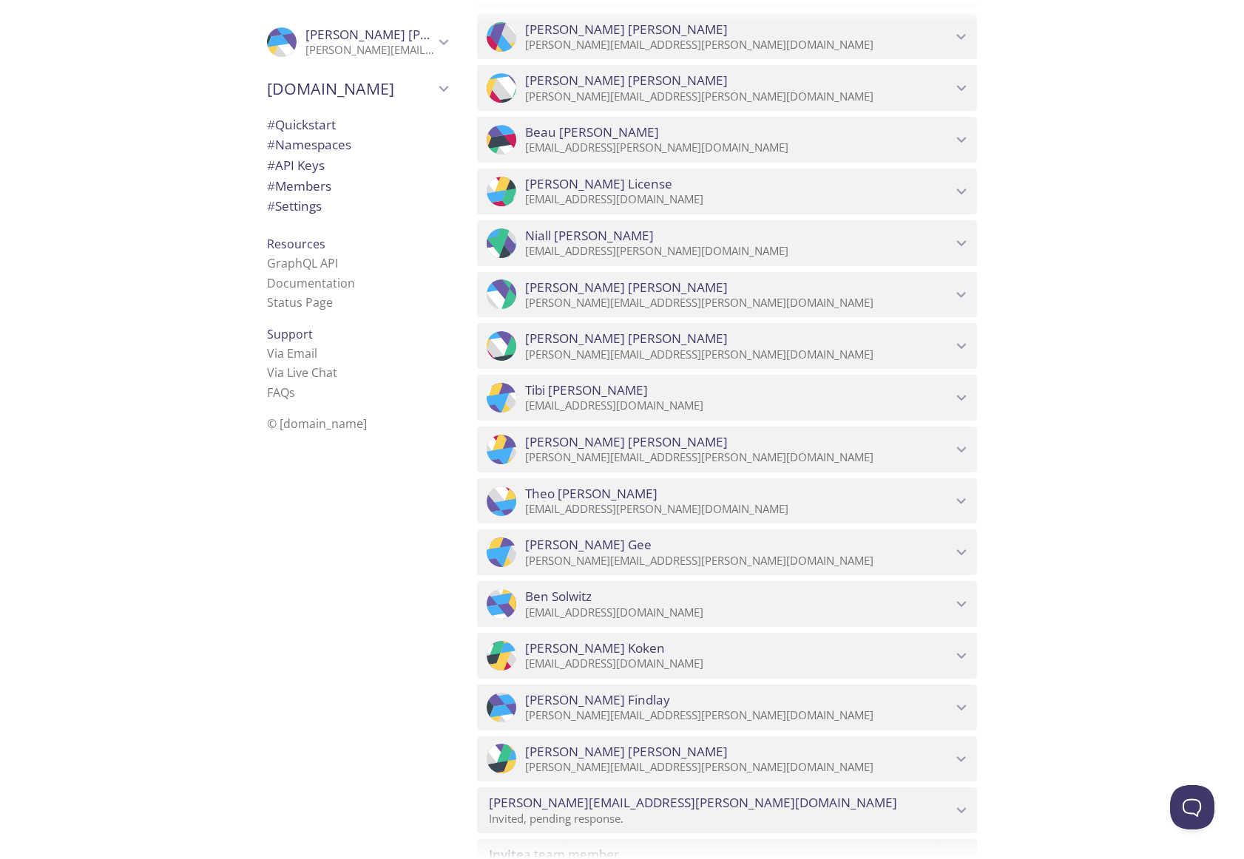
scroll to position [2155, 0]
click at [790, 408] on p "[EMAIL_ADDRESS][DOMAIN_NAME]" at bounding box center [738, 406] width 427 height 15
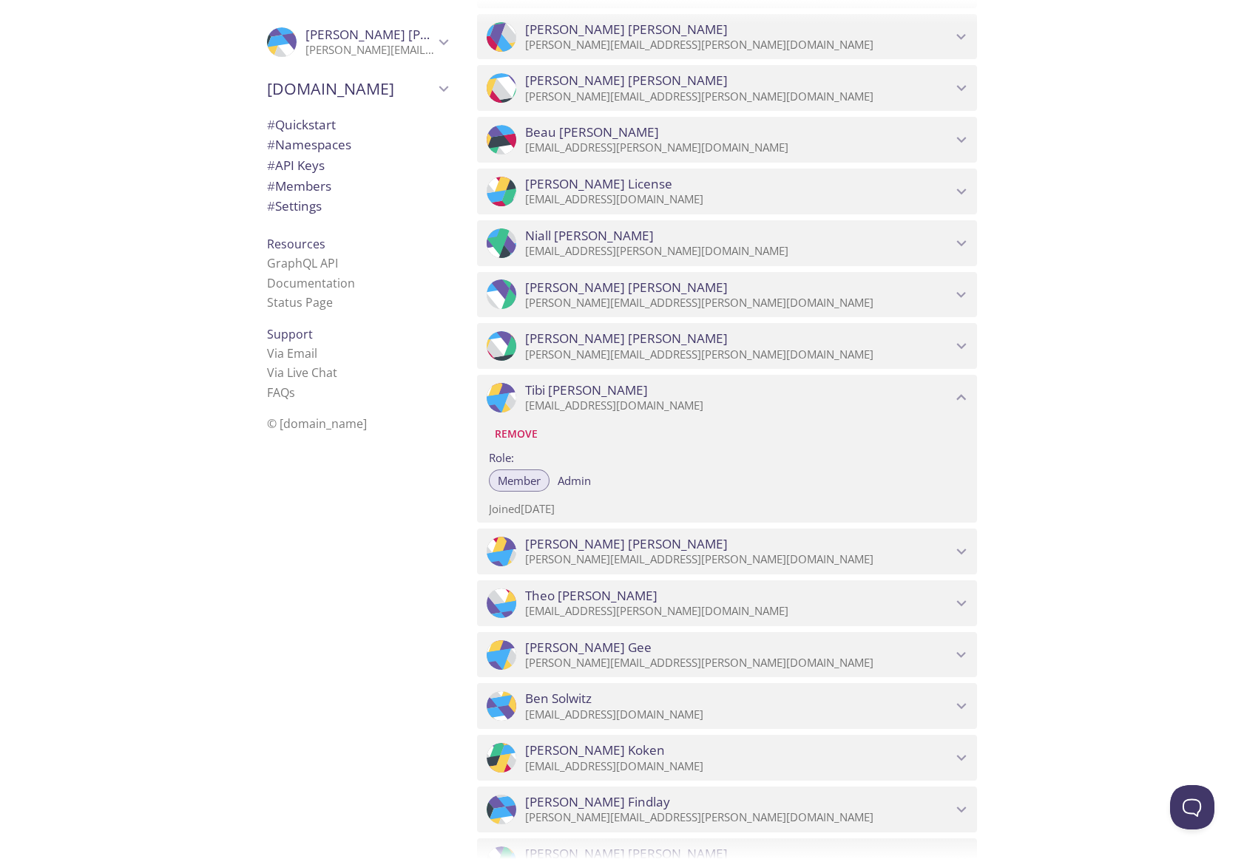
click at [585, 481] on span "Admin" at bounding box center [573, 481] width 33 height 0
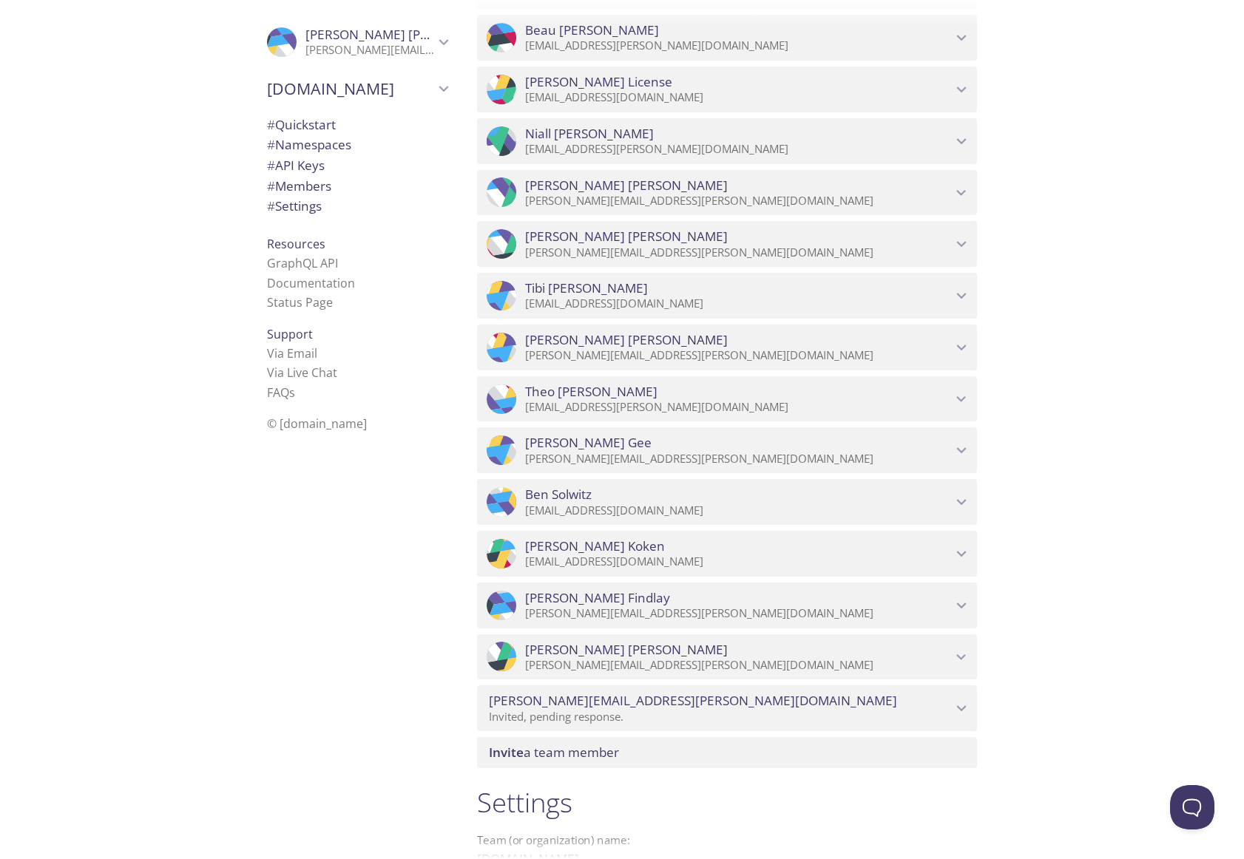
scroll to position [1247, 0]
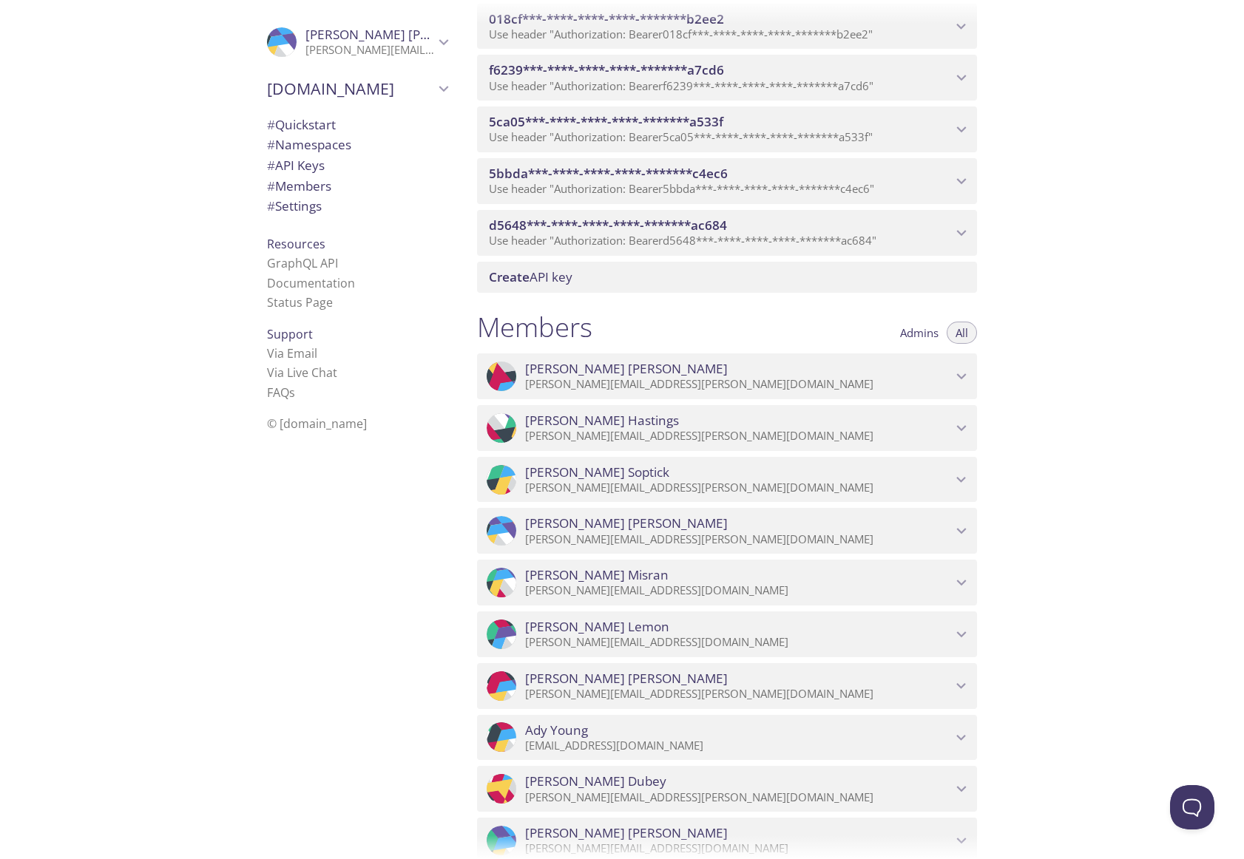
click at [931, 333] on span "Admins" at bounding box center [919, 333] width 38 height 0
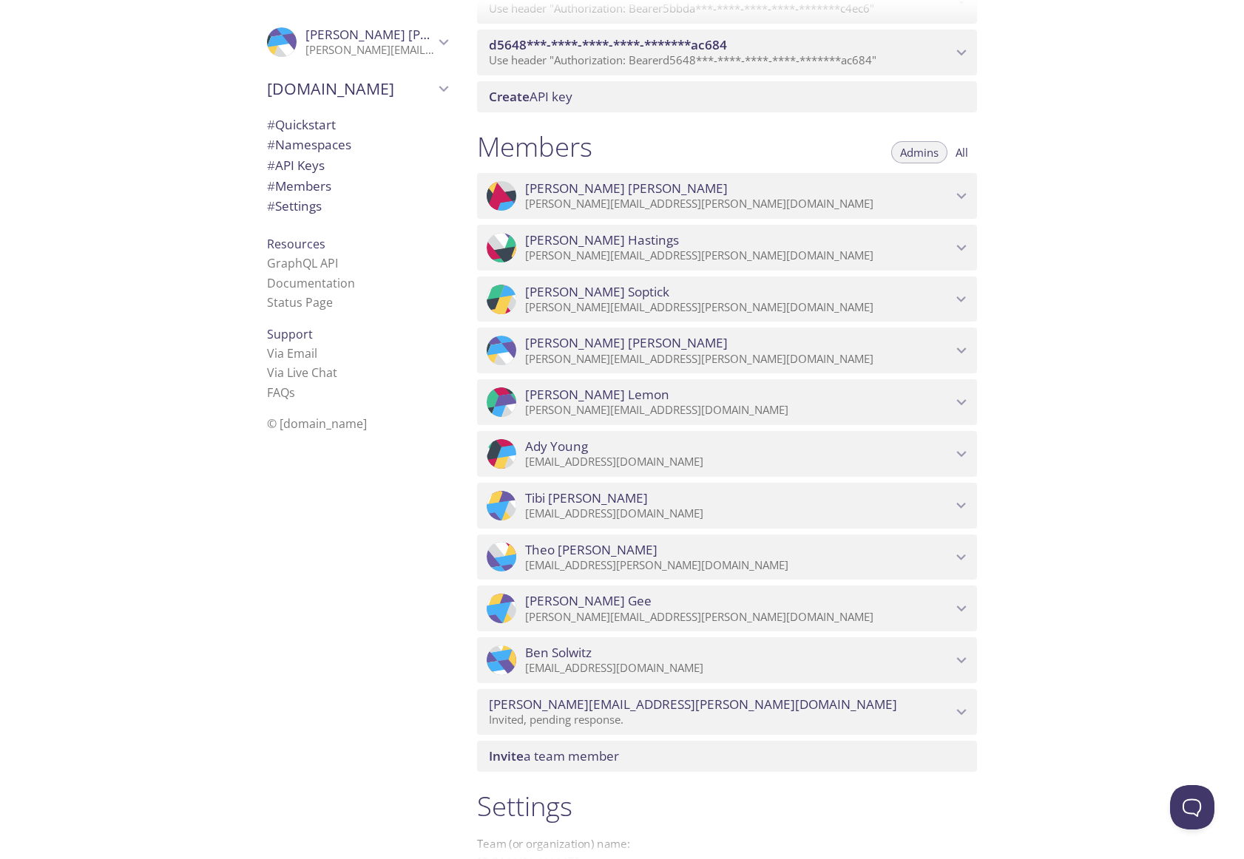
scroll to position [1475, 0]
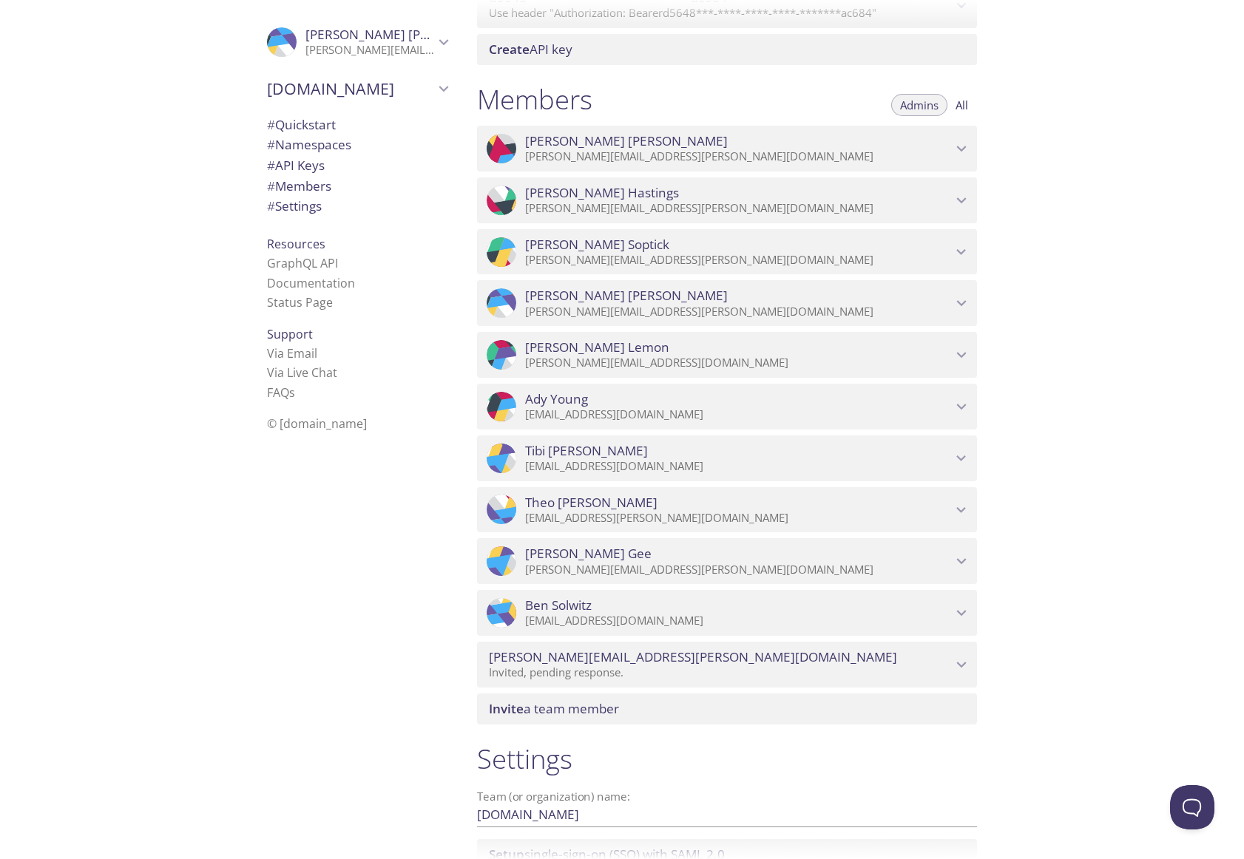
click at [958, 105] on span "All" at bounding box center [961, 105] width 13 height 0
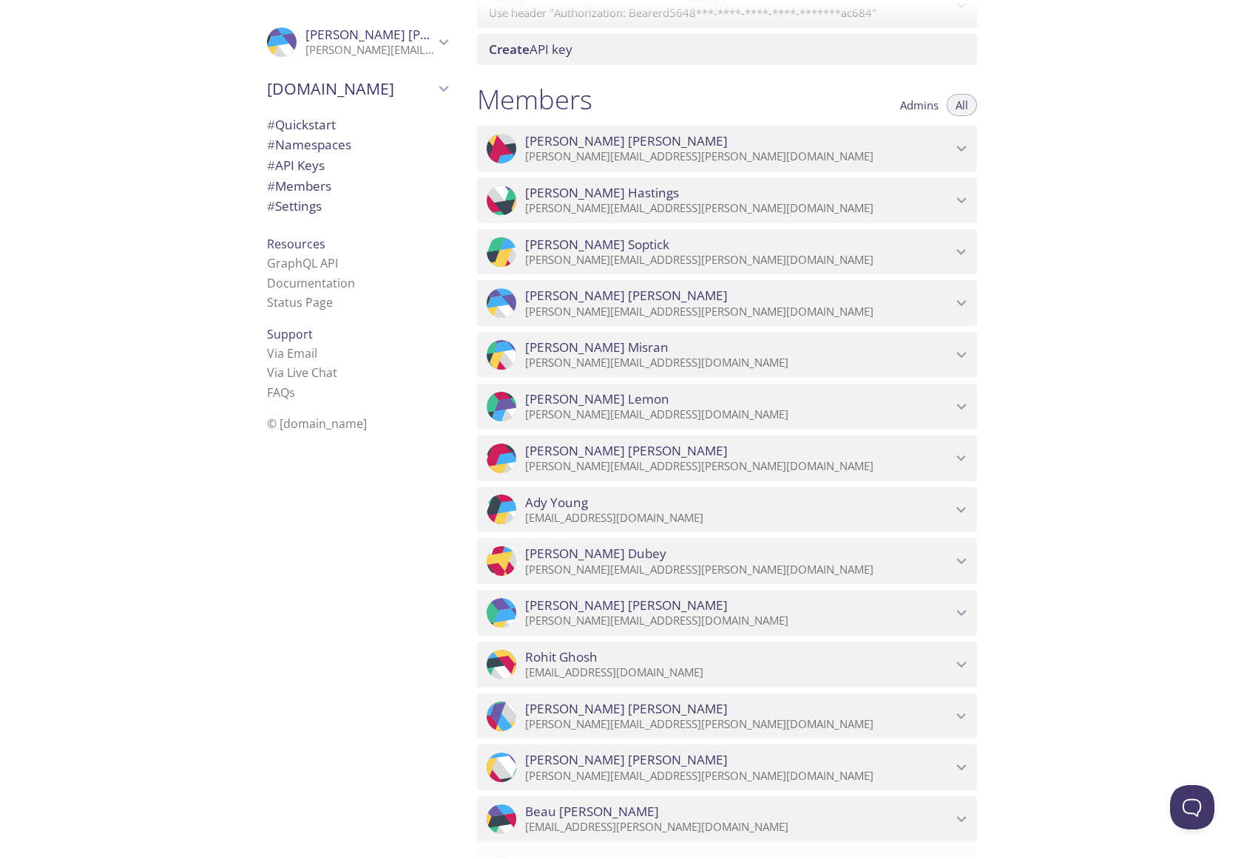
type button "all"
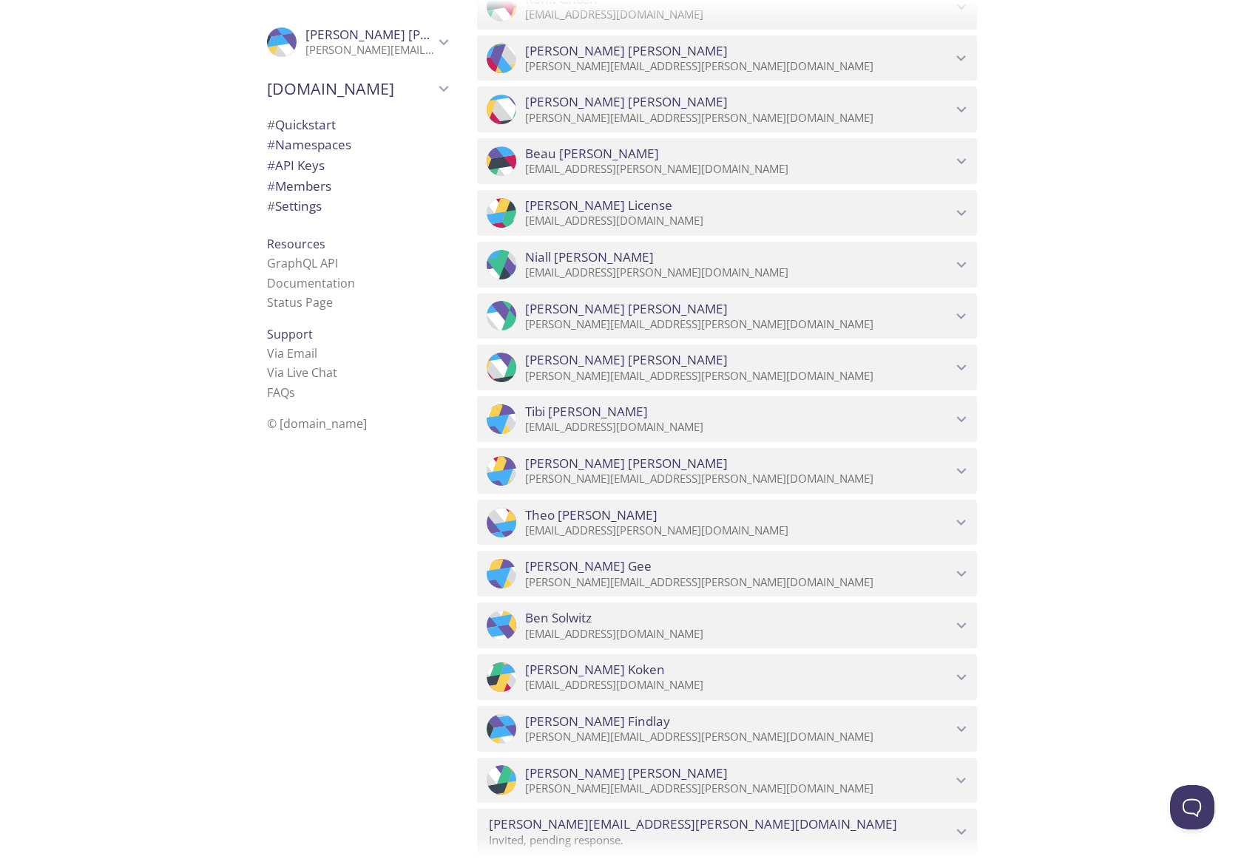
scroll to position [2444, 0]
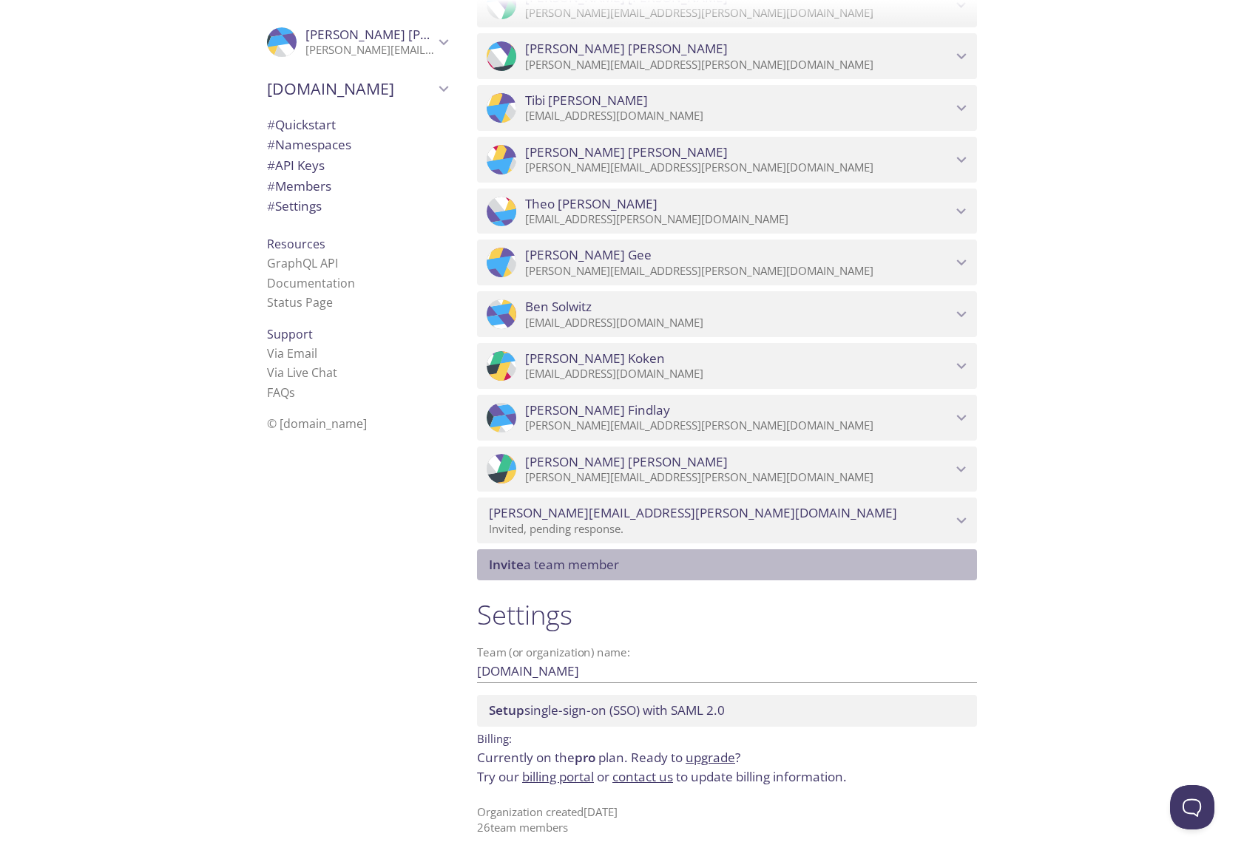
click at [568, 572] on span "Invite a team member" at bounding box center [554, 564] width 130 height 17
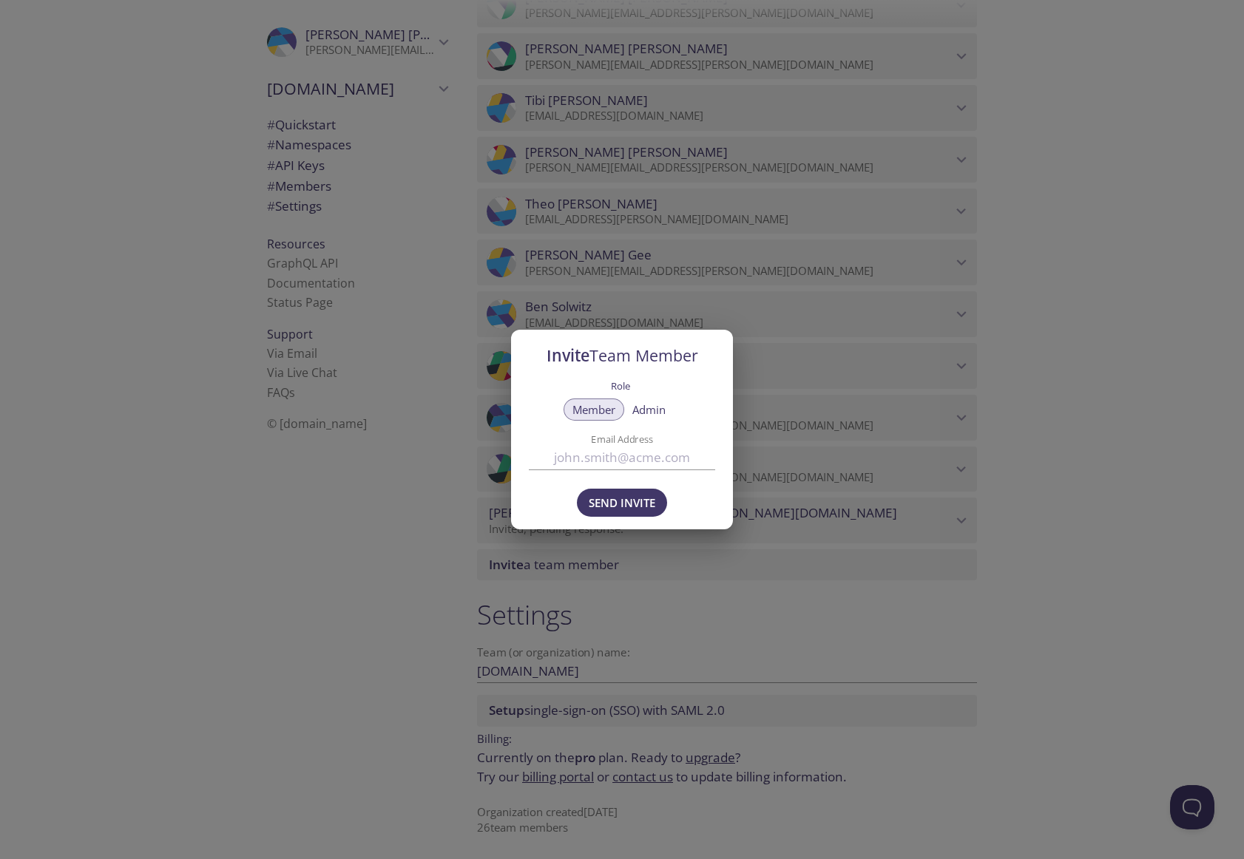
click at [602, 457] on input "Email Address" at bounding box center [622, 457] width 186 height 24
paste input "[PERSON_NAME][EMAIL_ADDRESS][PERSON_NAME][DOMAIN_NAME]"
type input "[PERSON_NAME][EMAIL_ADDRESS][PERSON_NAME][DOMAIN_NAME]"
click at [650, 410] on span "Admin" at bounding box center [648, 410] width 33 height 0
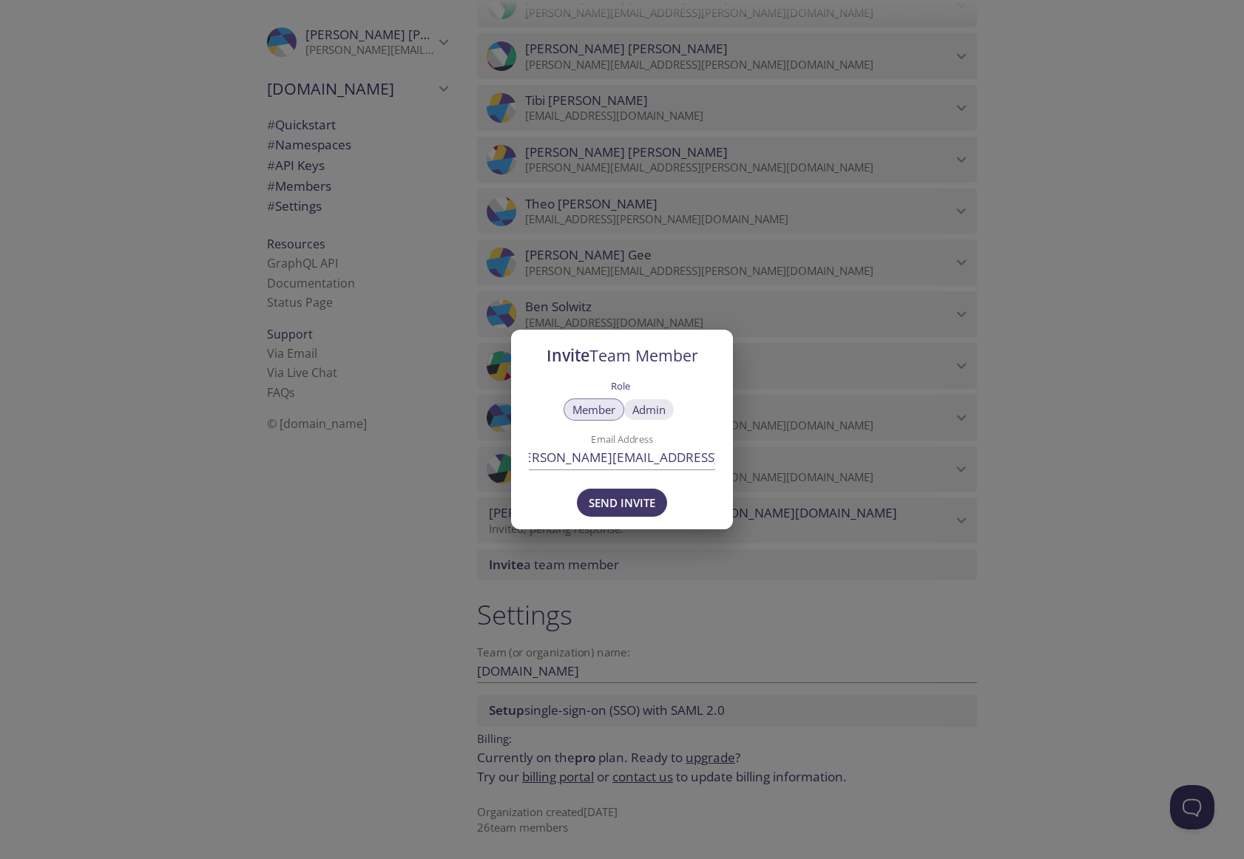
scroll to position [0, 0]
click at [637, 501] on span "Send Invite" at bounding box center [622, 502] width 67 height 19
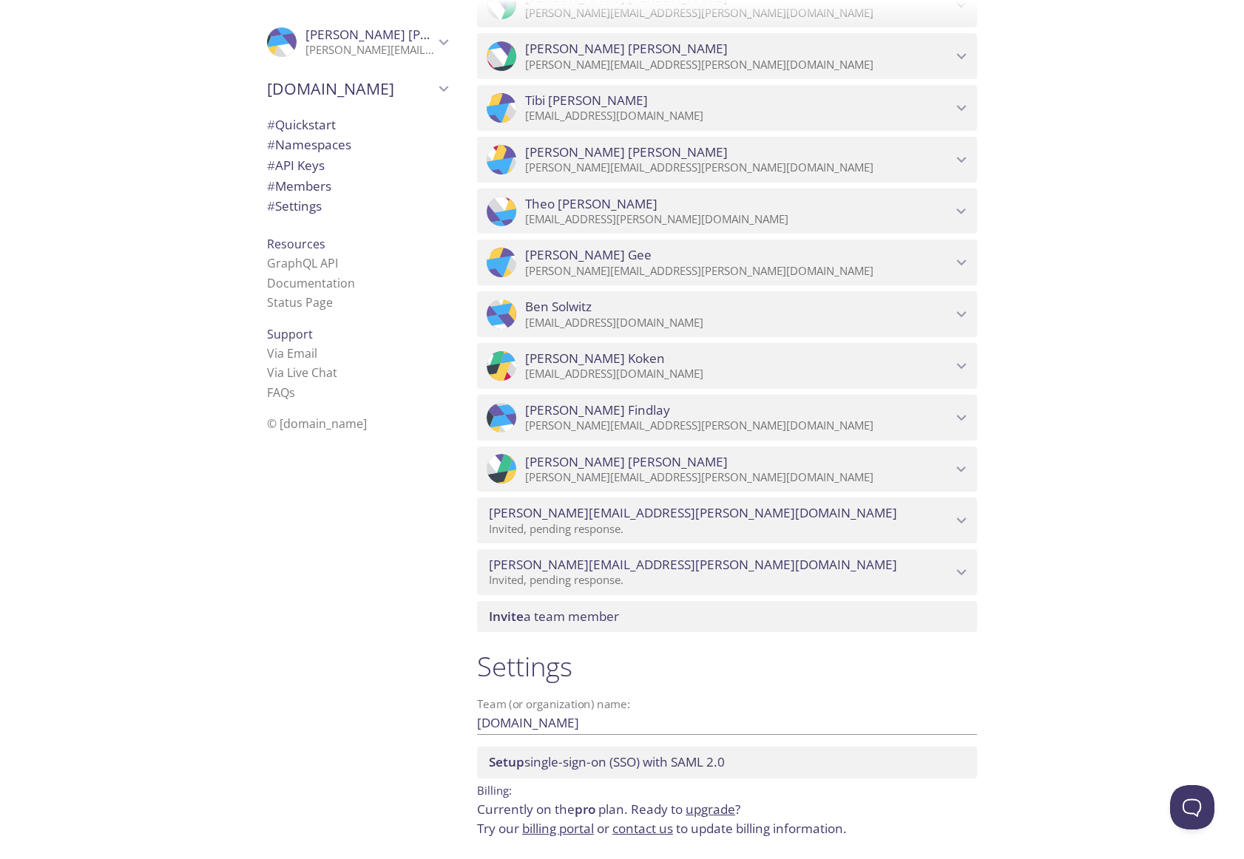
click at [633, 607] on div "Invite a team member" at bounding box center [727, 616] width 500 height 31
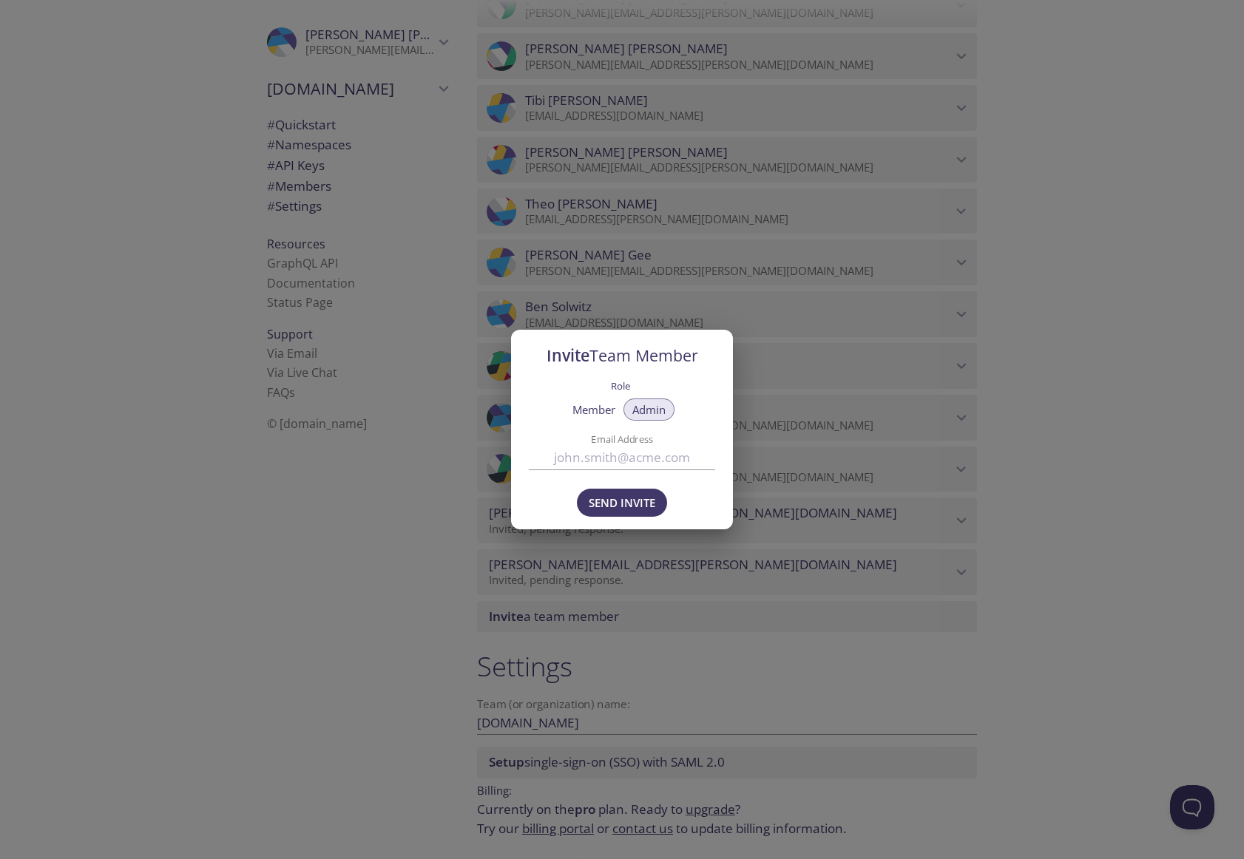
click at [652, 454] on input "Email Address" at bounding box center [622, 457] width 186 height 24
paste input "[EMAIL_ADDRESS][DOMAIN_NAME]"
drag, startPoint x: 620, startPoint y: 466, endPoint x: 433, endPoint y: 445, distance: 188.9
click at [435, 446] on div "Invite Team Member Role Member Admin Email Address [EMAIL_ADDRESS][DOMAIN_NAME]…" at bounding box center [622, 429] width 1244 height 859
type input "[EMAIL_ADDRESS][DOMAIN_NAME]"
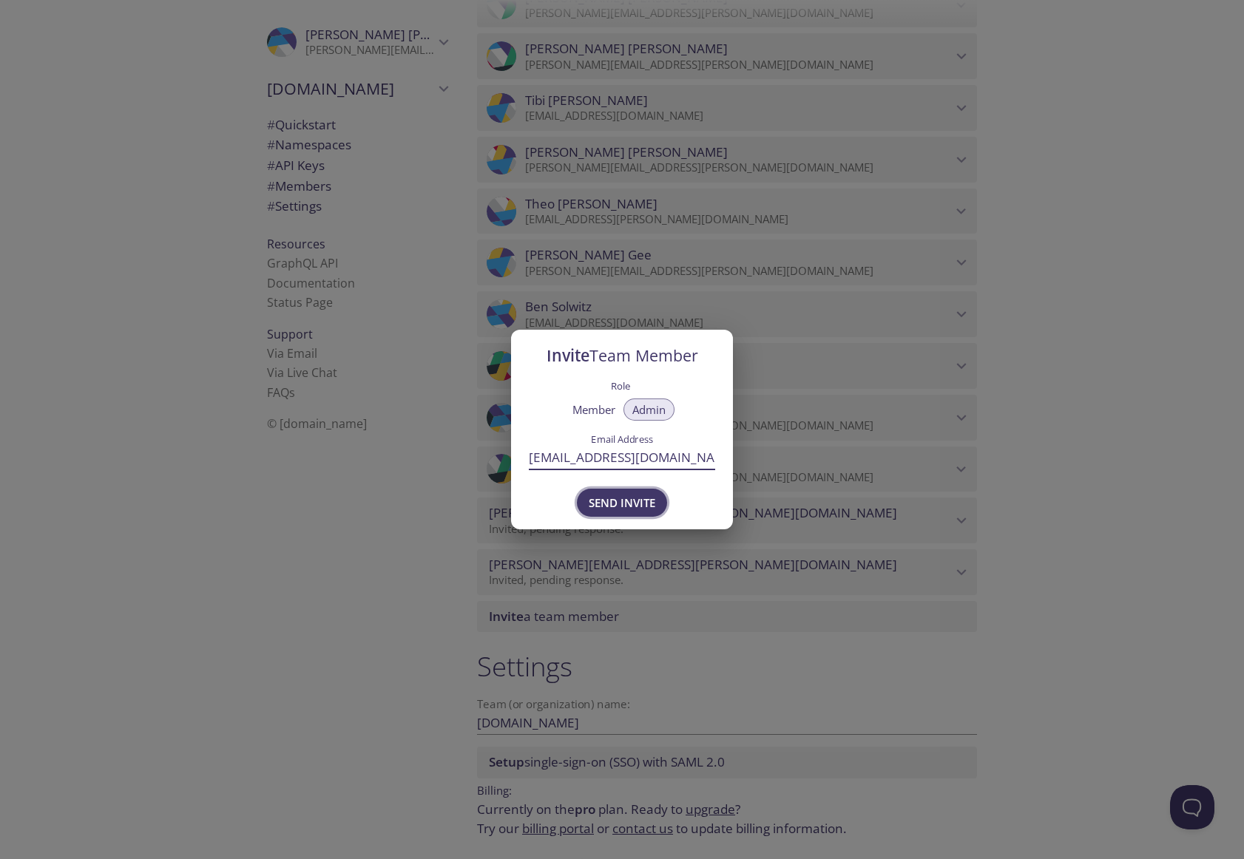
click at [611, 503] on span "Send Invite" at bounding box center [622, 502] width 67 height 19
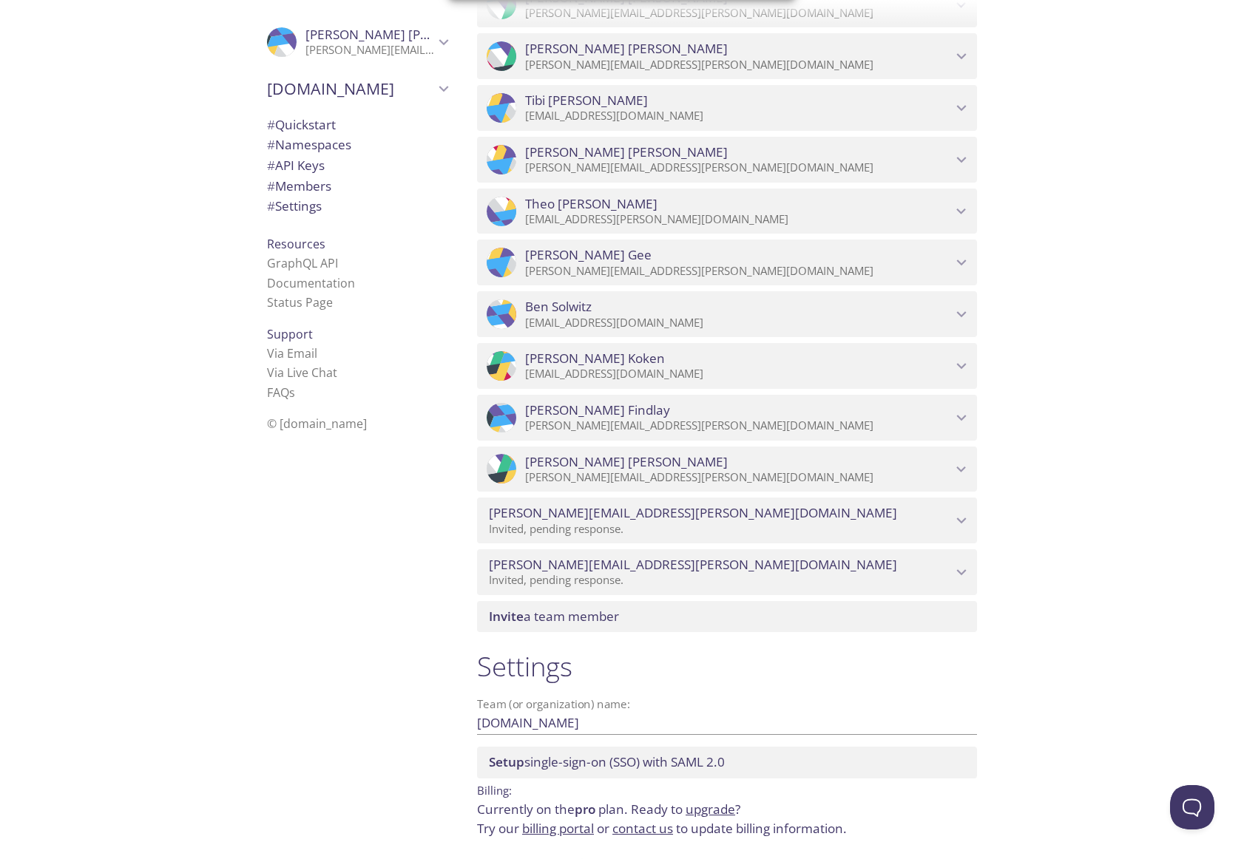
click at [1070, 515] on div "Quickstart Send a test email to [EMAIL_ADDRESS][DOMAIN_NAME] and then click her…" at bounding box center [854, 429] width 779 height 859
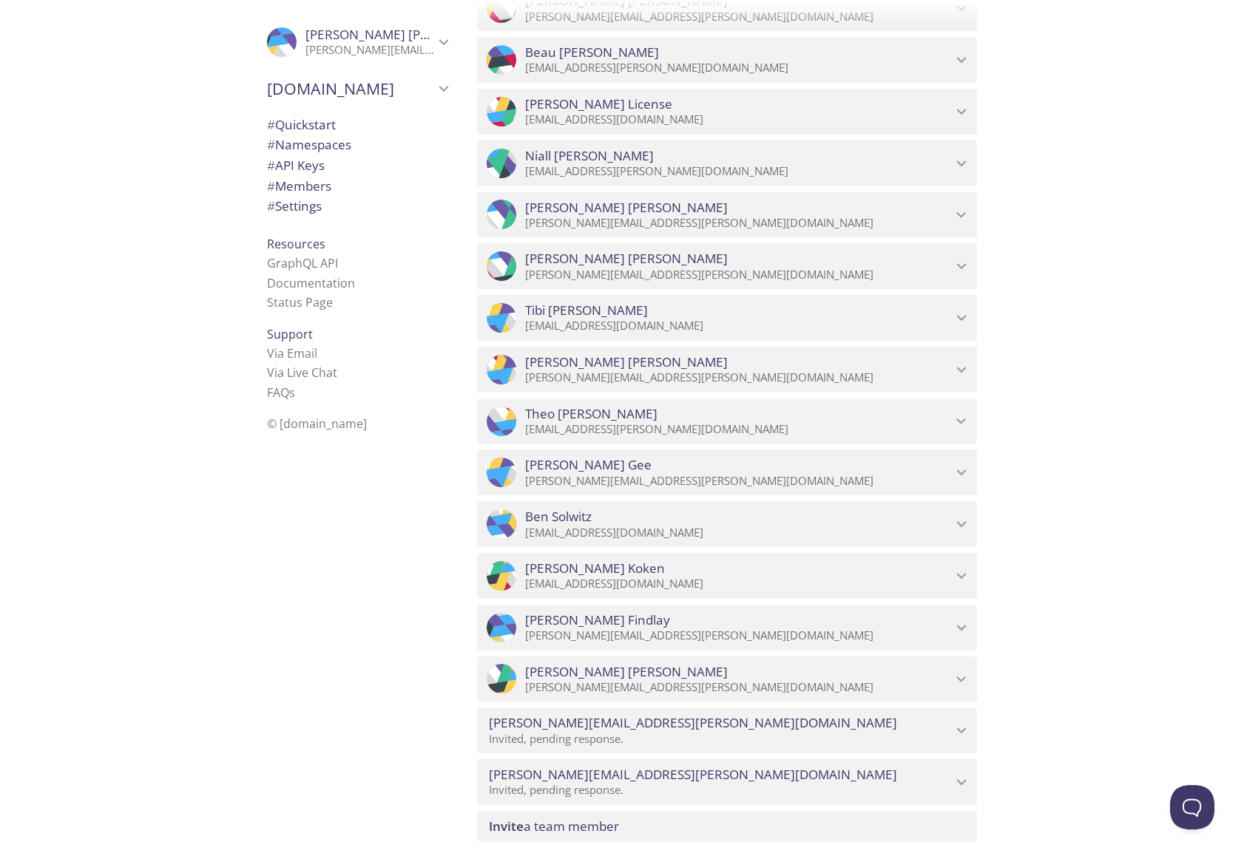
scroll to position [2234, 0]
click at [741, 583] on p "[EMAIL_ADDRESS][DOMAIN_NAME]" at bounding box center [738, 584] width 427 height 15
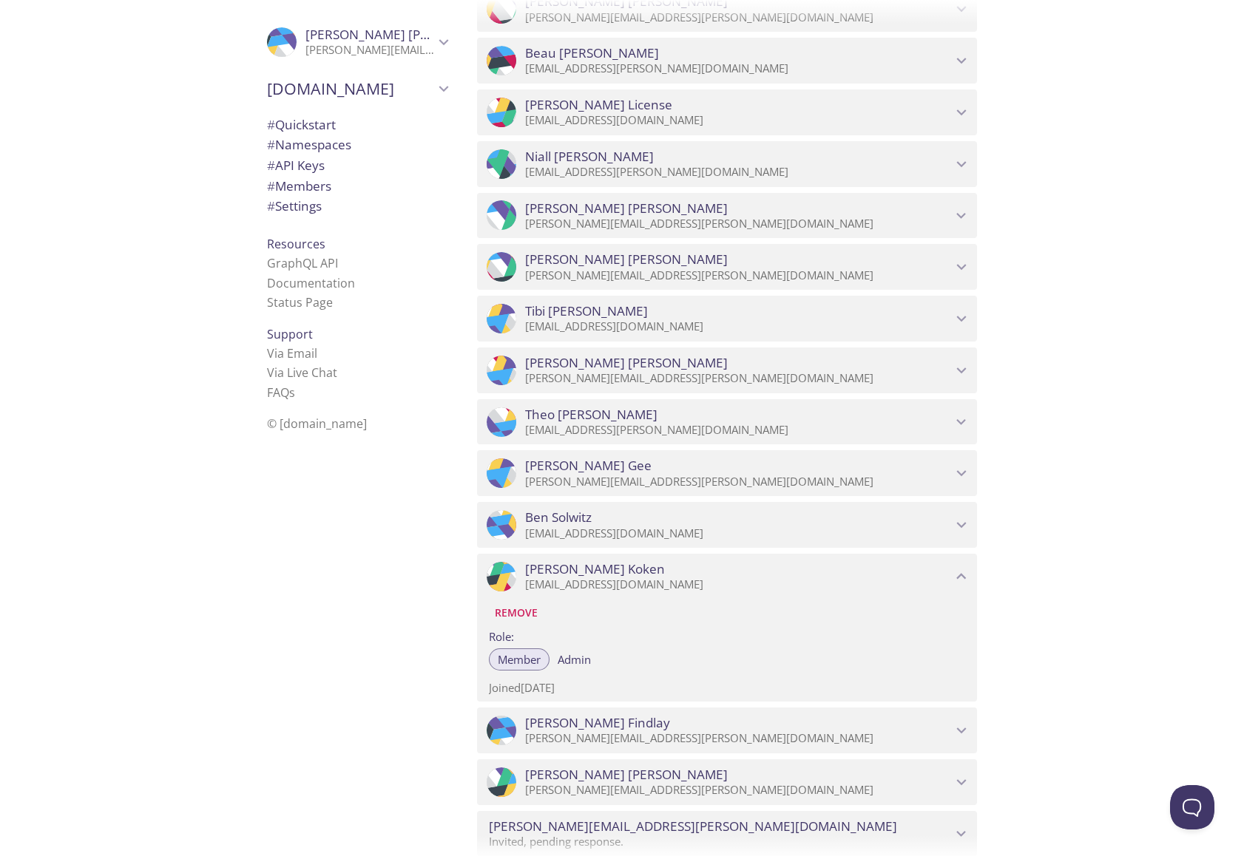
click at [590, 660] on span "Admin" at bounding box center [573, 660] width 33 height 0
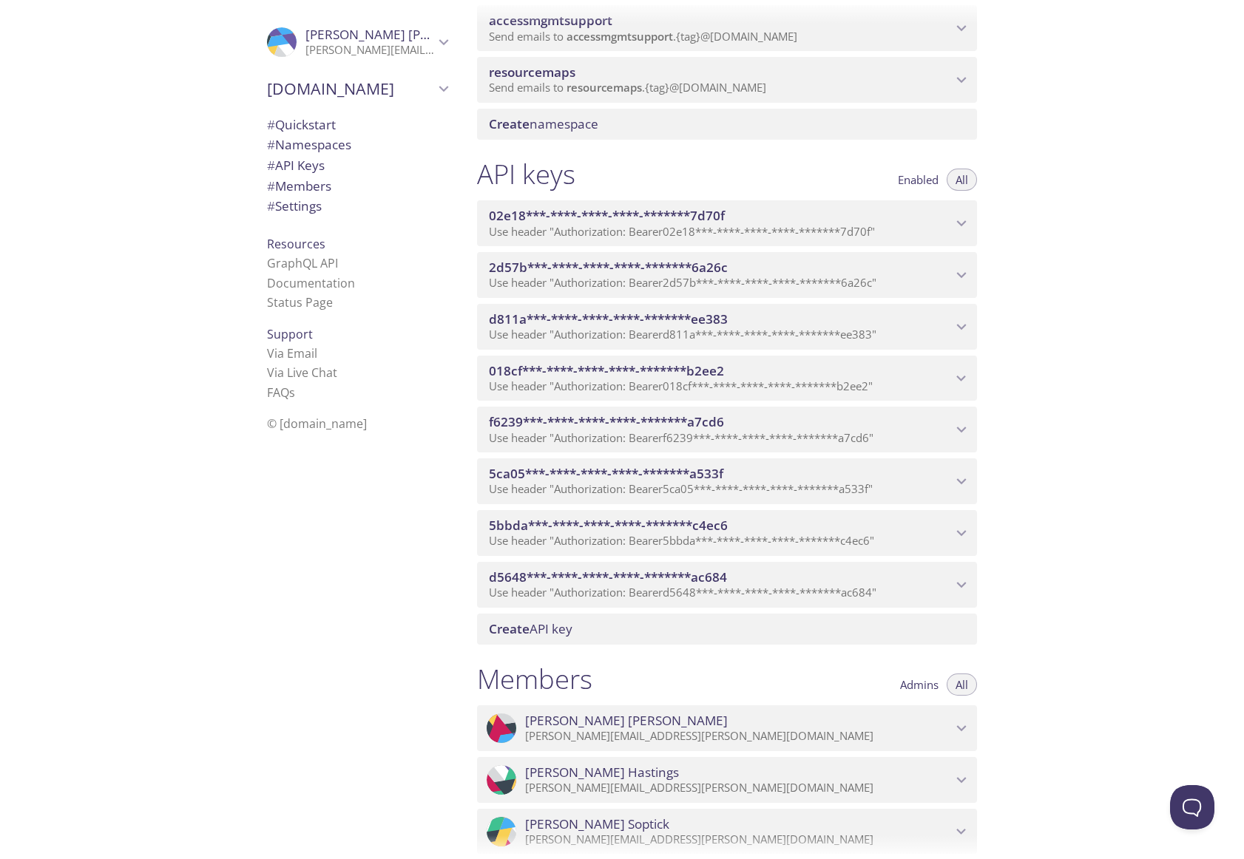
scroll to position [904, 0]
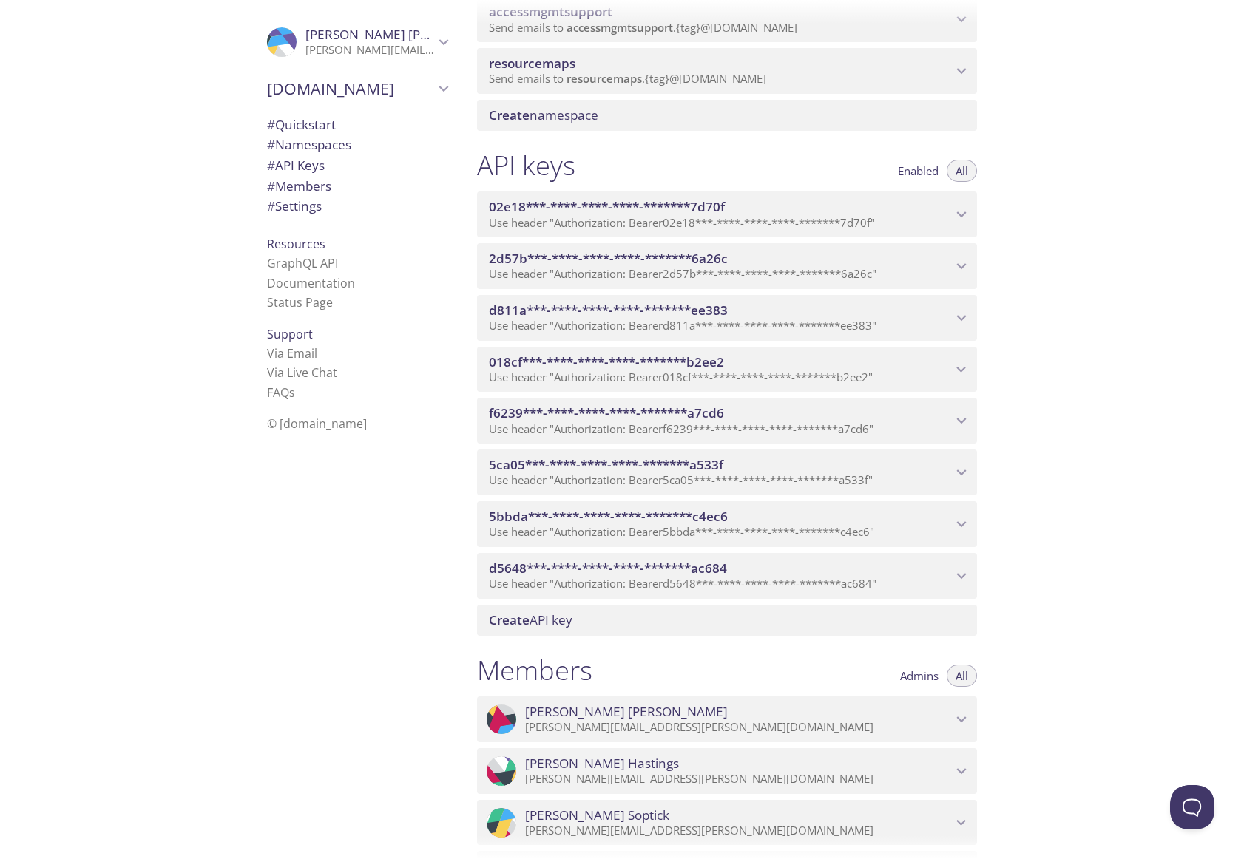
click at [904, 692] on div ".cls-1 { fill: #6d5ca8; } .cls-2 { fill: #3fc191; } .cls-3 { fill: #3b4752; } .…" at bounding box center [727, 717] width 500 height 52
click at [915, 666] on button "Admins" at bounding box center [919, 676] width 56 height 22
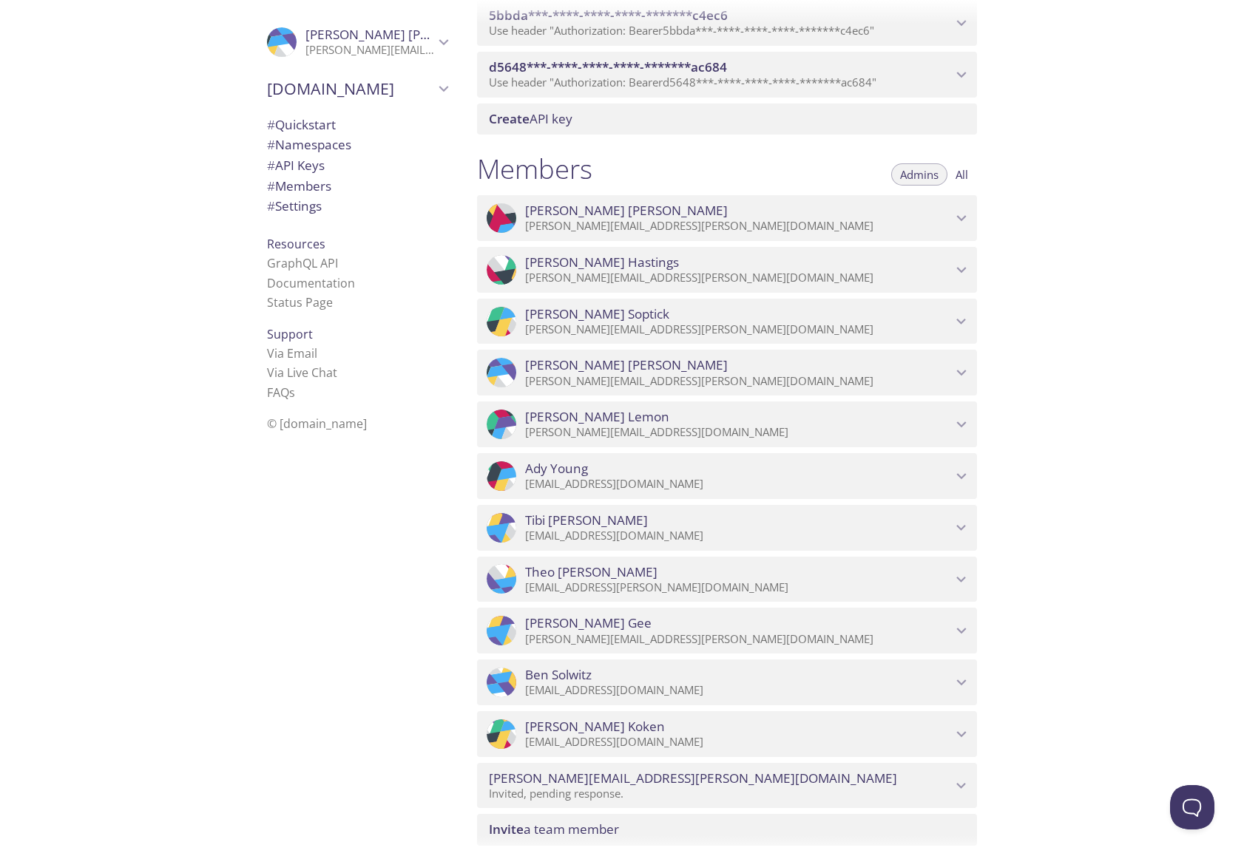
scroll to position [1440, 0]
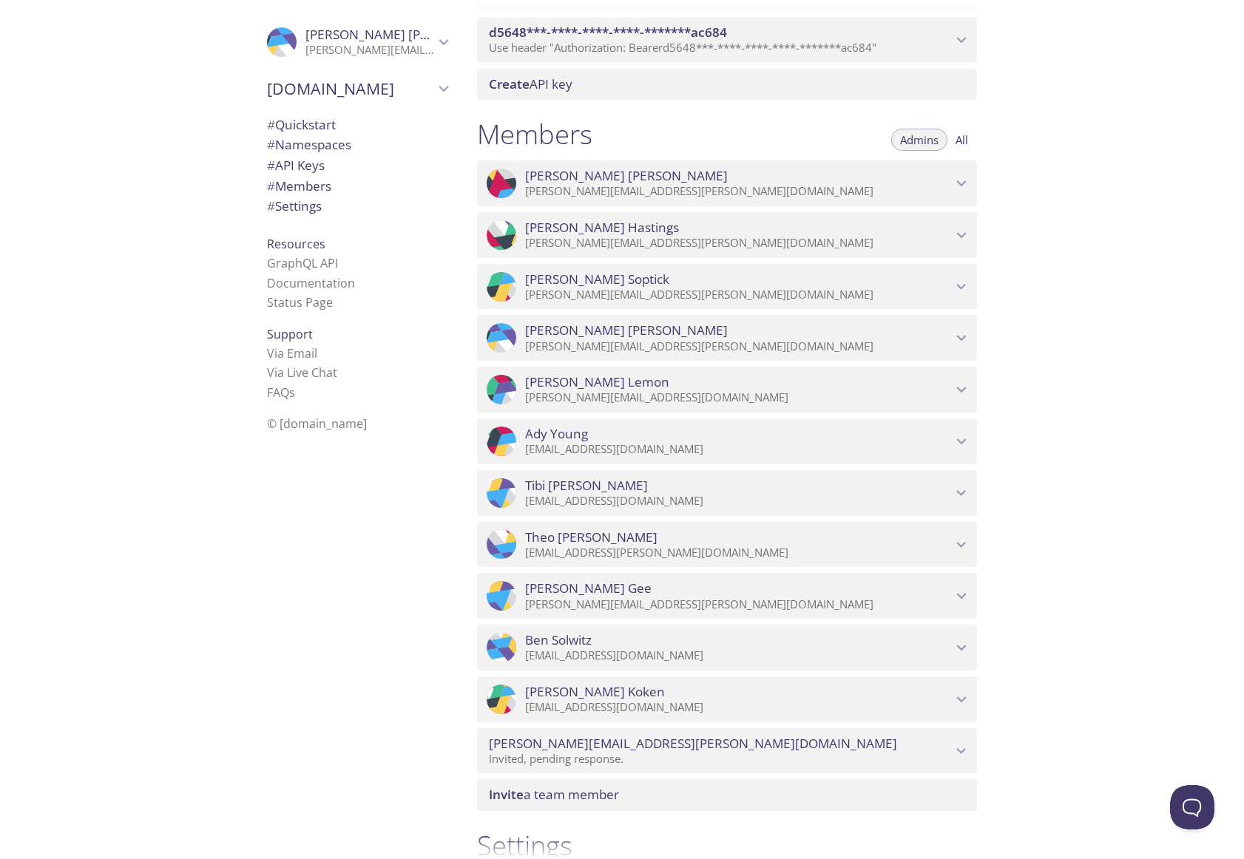
click at [965, 473] on div ".cls-1 { fill: #6d5ca8; } .cls-2 { fill: #3fc191; } .cls-3 { fill: #3b4752; } .…" at bounding box center [727, 493] width 500 height 46
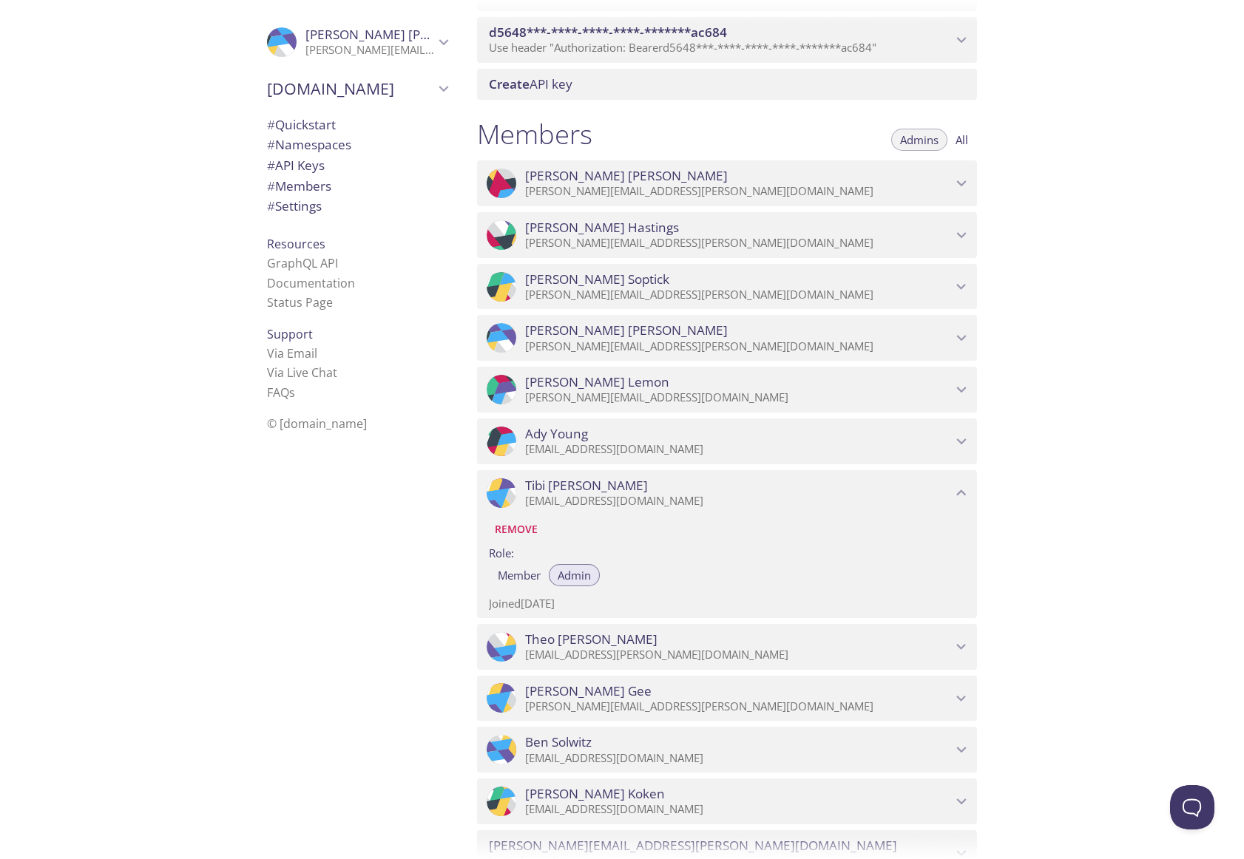
click at [965, 473] on div ".cls-1 { fill: #6d5ca8; } .cls-2 { fill: #3fc191; } .cls-3 { fill: #3b4752; } .…" at bounding box center [727, 493] width 500 height 46
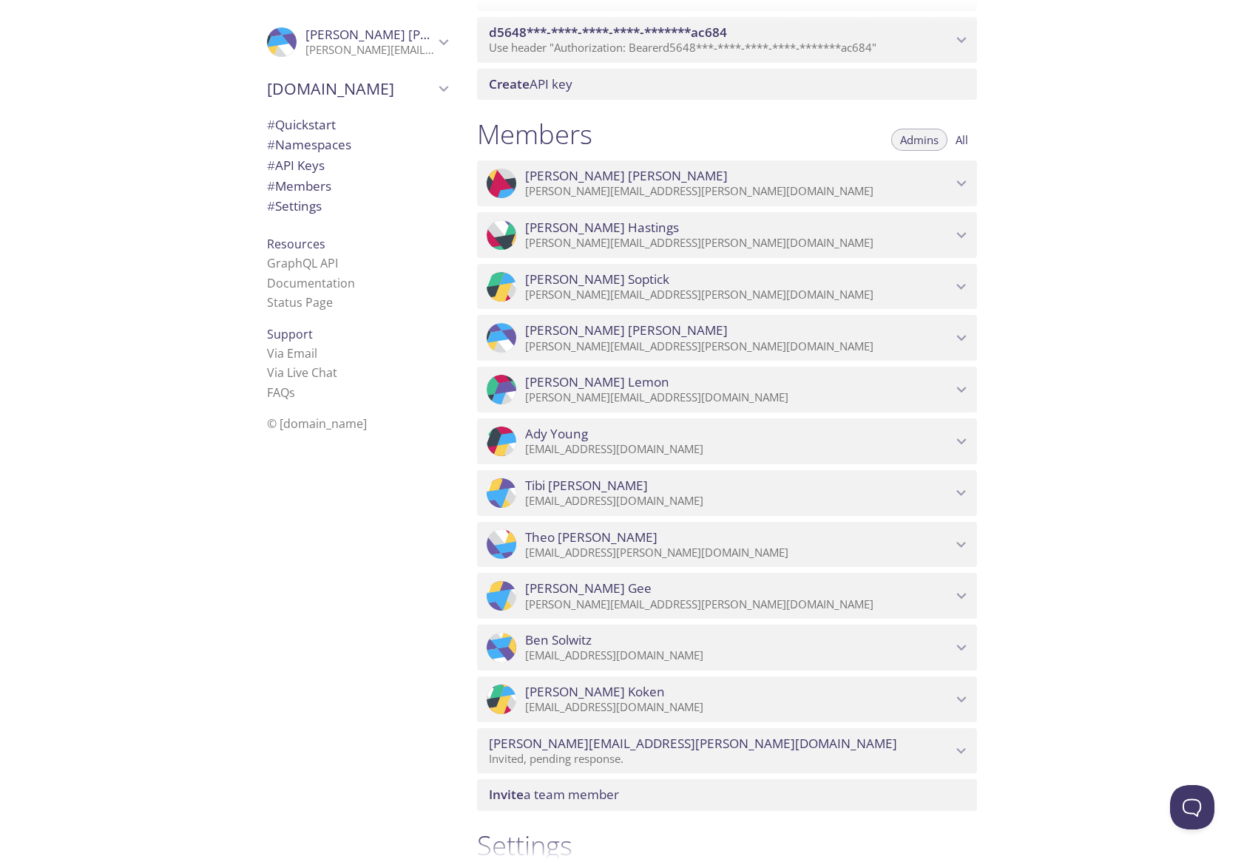
click at [611, 698] on span "[PERSON_NAME]" at bounding box center [595, 692] width 140 height 16
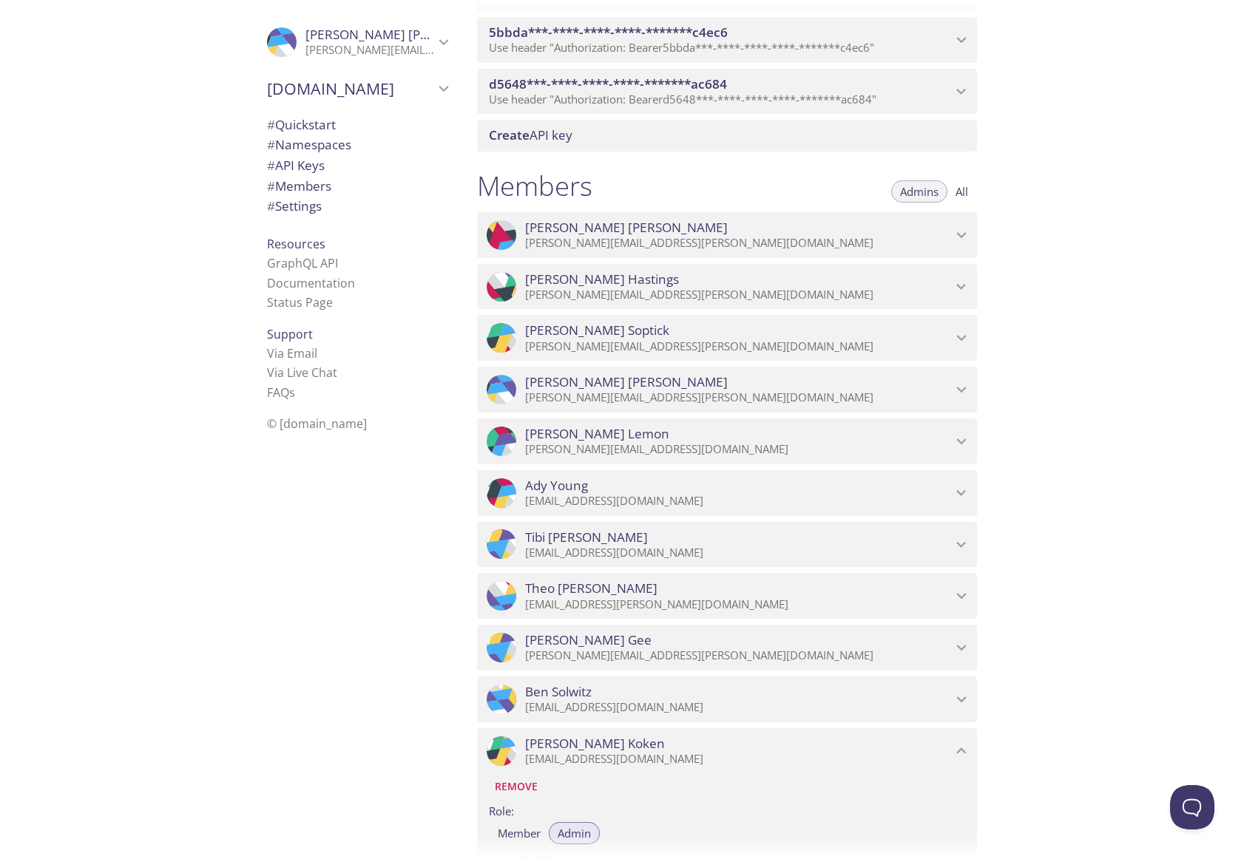
scroll to position [1492, 0]
